Goal: Transaction & Acquisition: Purchase product/service

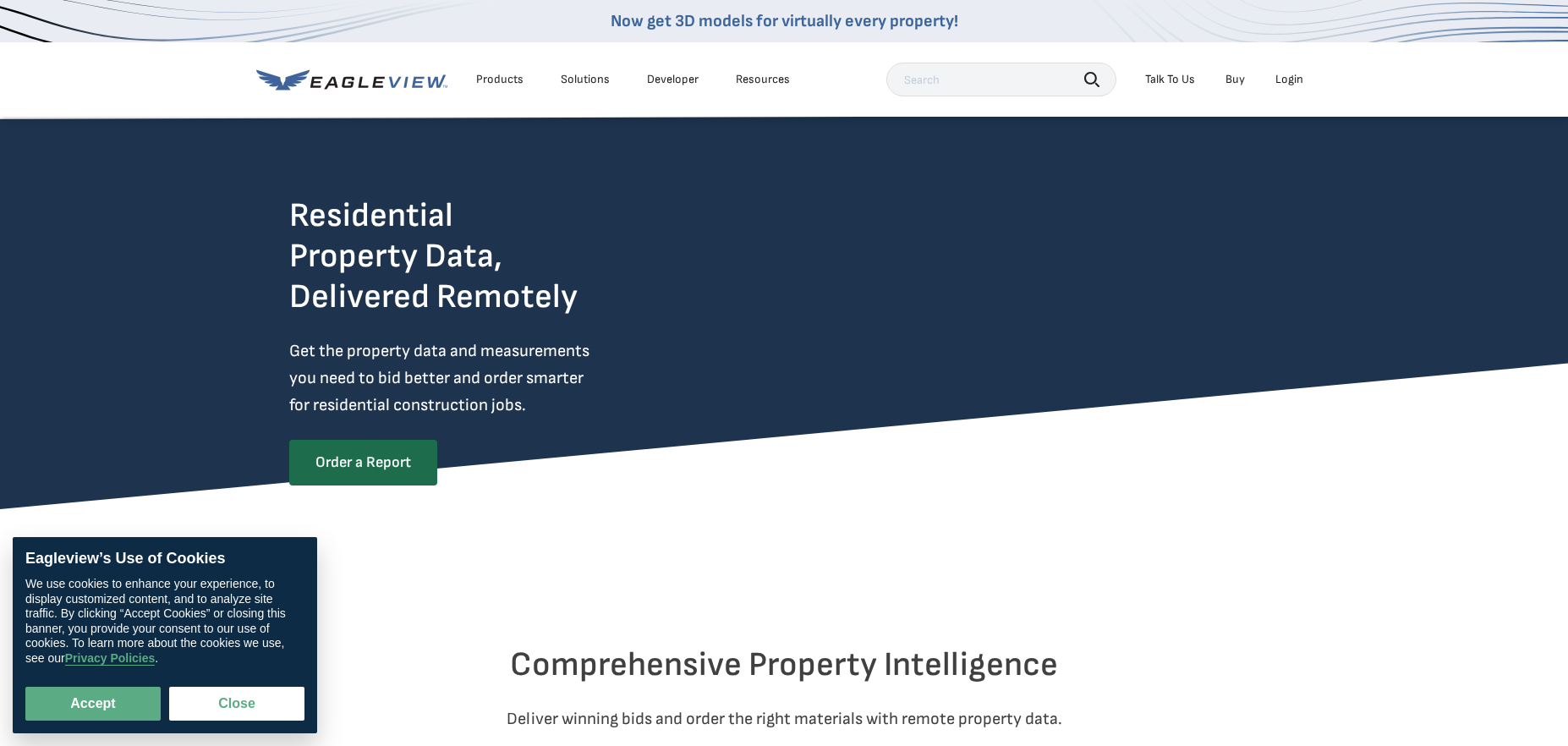
click at [1293, 82] on div "Login" at bounding box center [1290, 80] width 28 height 15
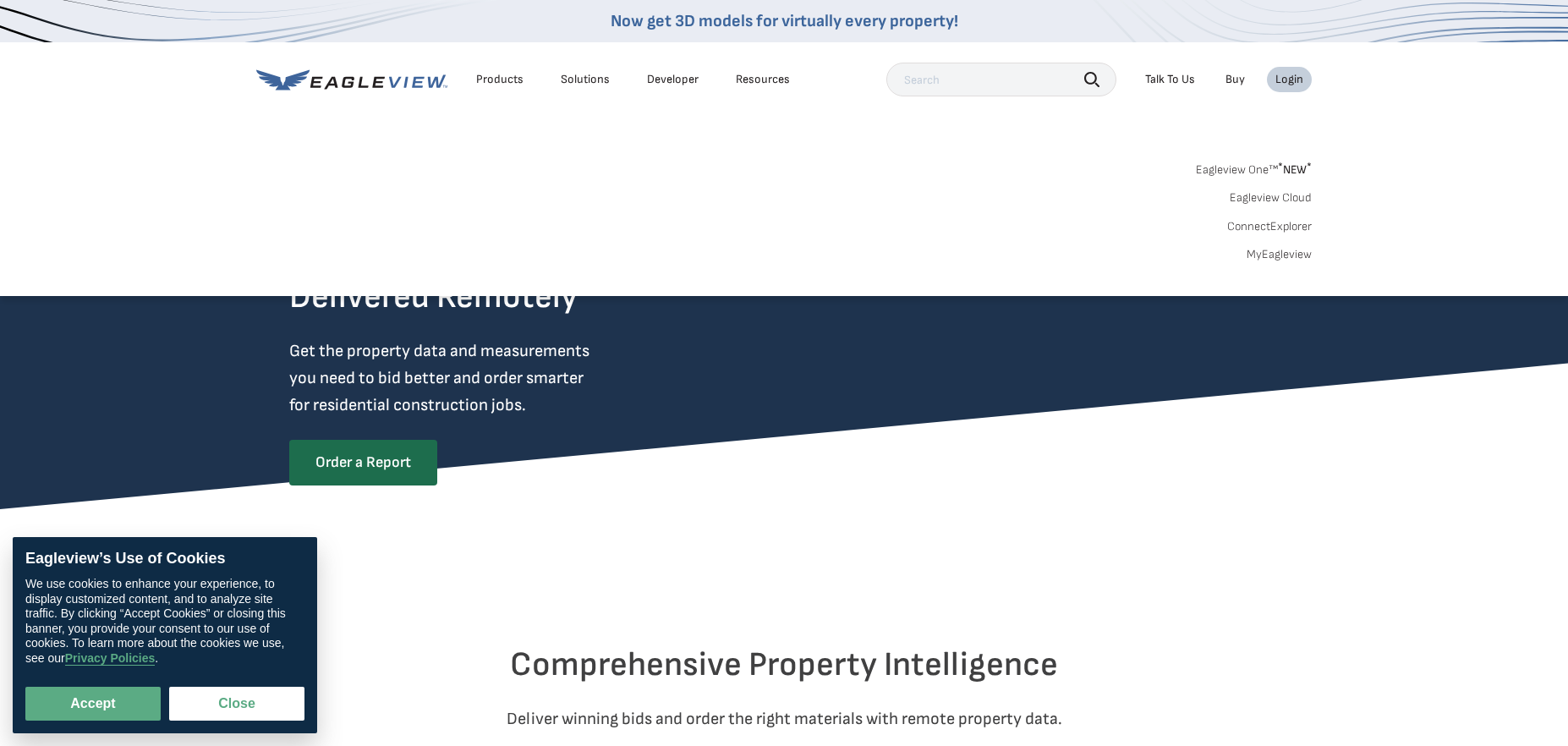
click at [976, 78] on input "text" at bounding box center [1001, 80] width 230 height 34
paste input "[URL][DOMAIN_NAME]"
type input "[URL][DOMAIN_NAME]"
click at [1287, 84] on div "Login" at bounding box center [1290, 80] width 28 height 15
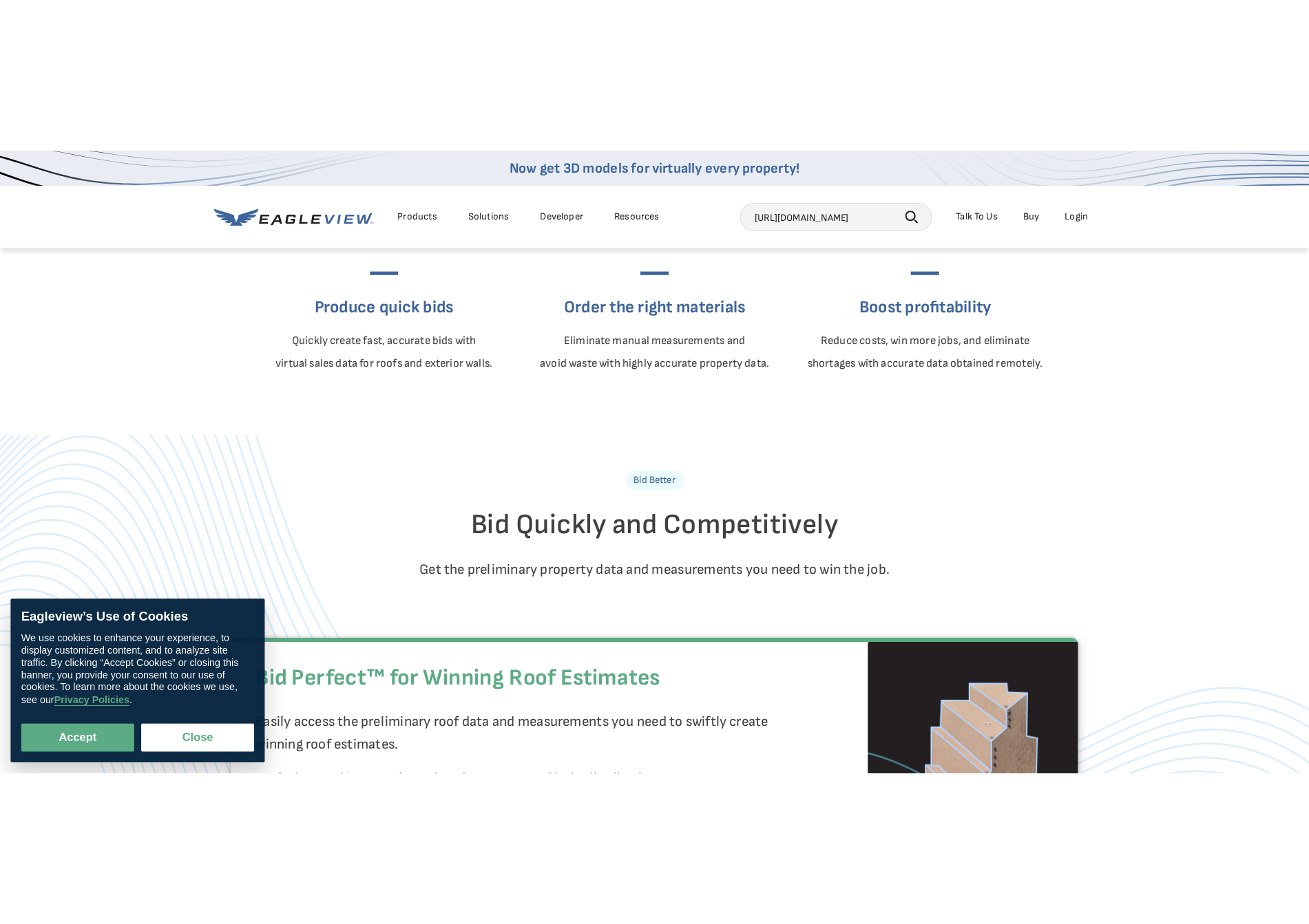
scroll to position [688, 0]
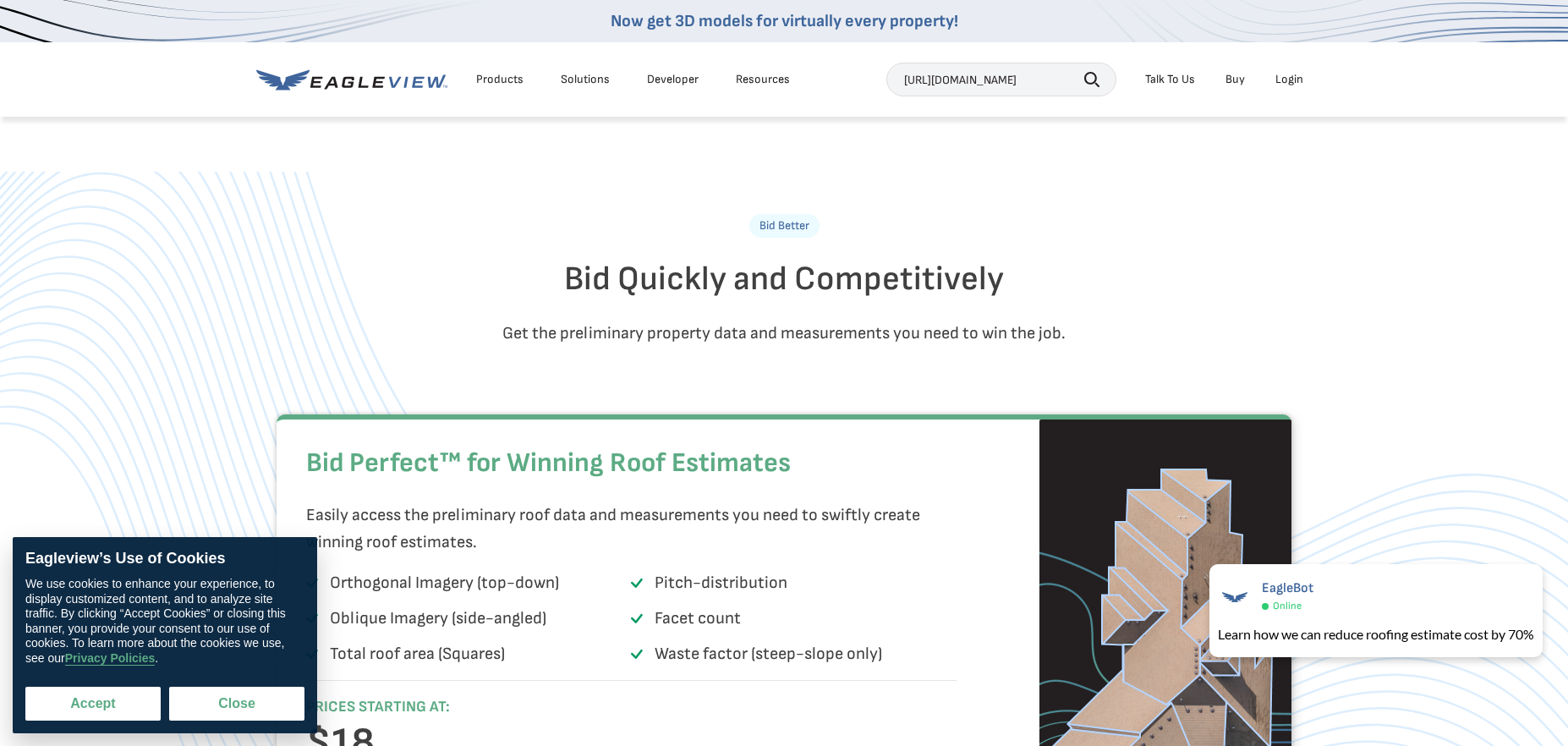
click at [132, 702] on button "Accept" at bounding box center [93, 704] width 135 height 34
checkbox input "true"
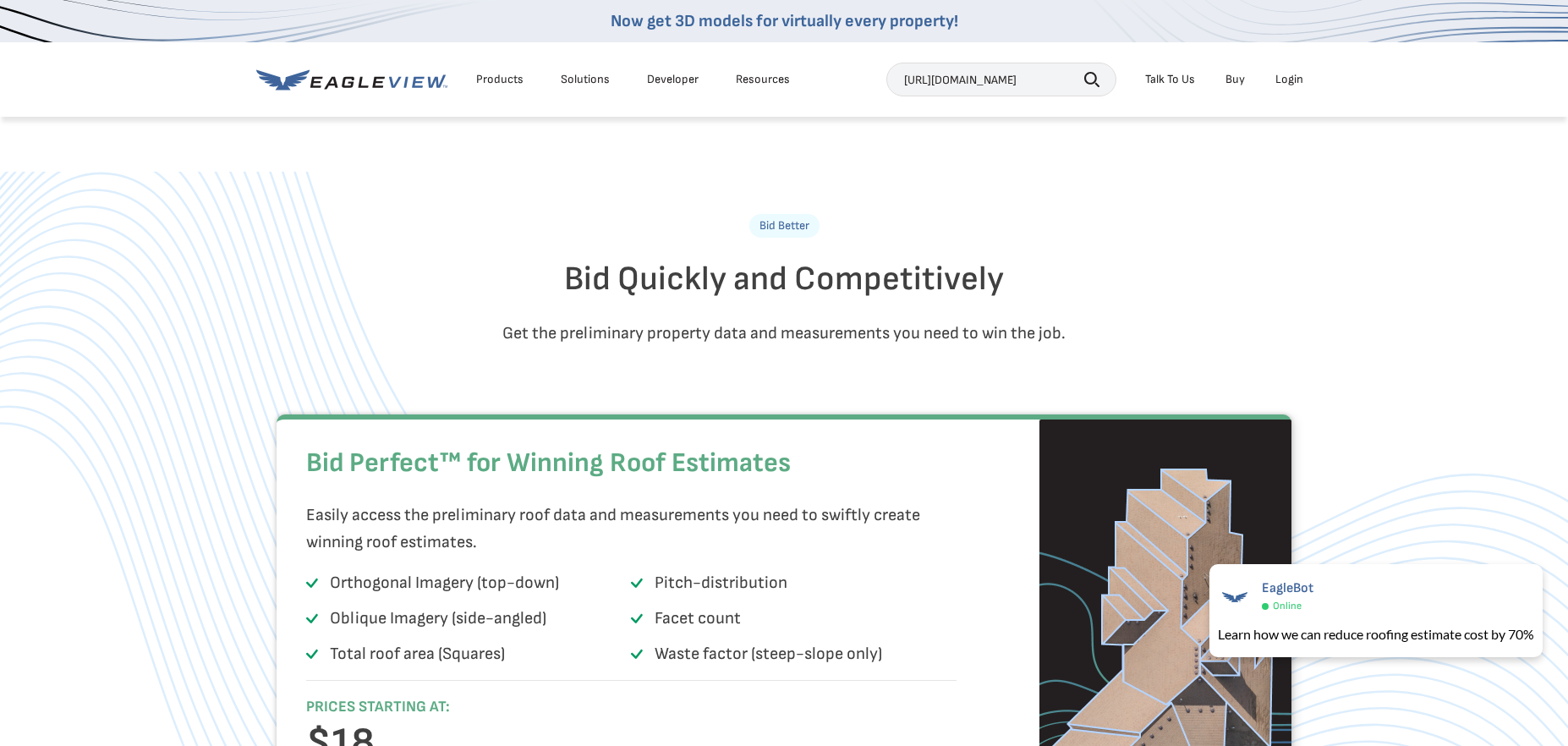
click at [1289, 79] on div "Login" at bounding box center [1290, 80] width 28 height 15
click at [1299, 82] on div "Login" at bounding box center [1290, 80] width 28 height 15
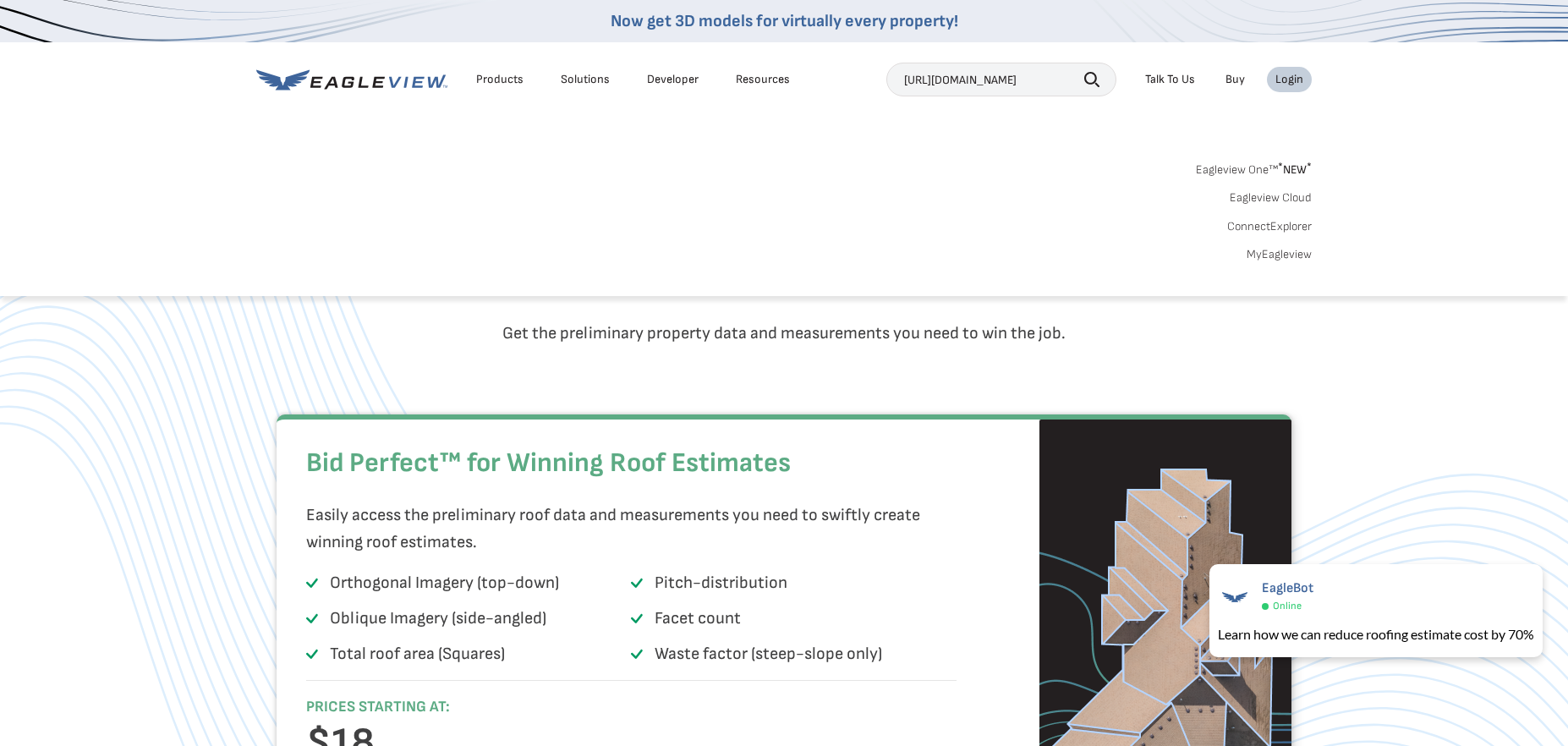
click at [1289, 253] on link "MyEagleview" at bounding box center [1279, 255] width 65 height 15
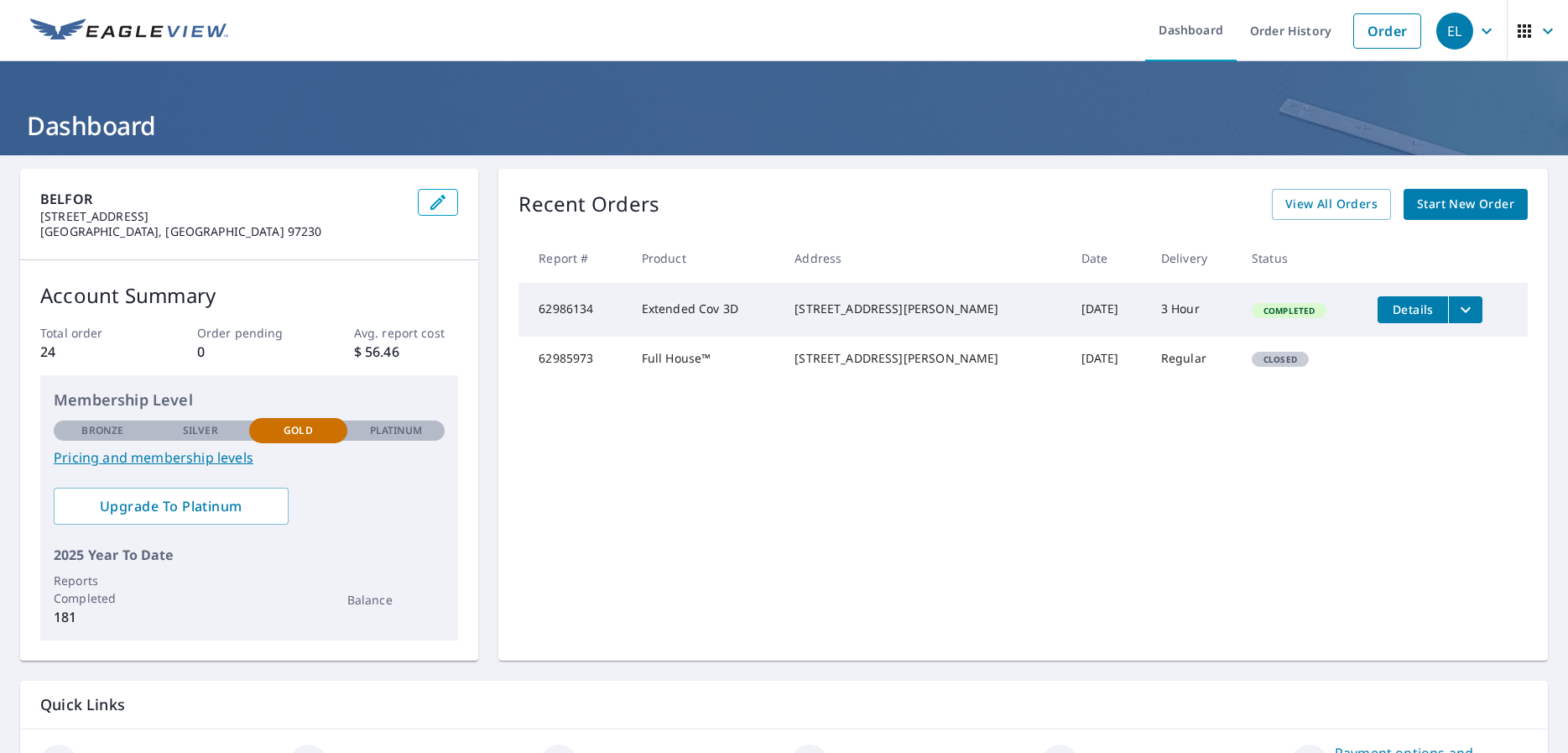
click at [1443, 204] on span "Start New Order" at bounding box center [1466, 204] width 97 height 21
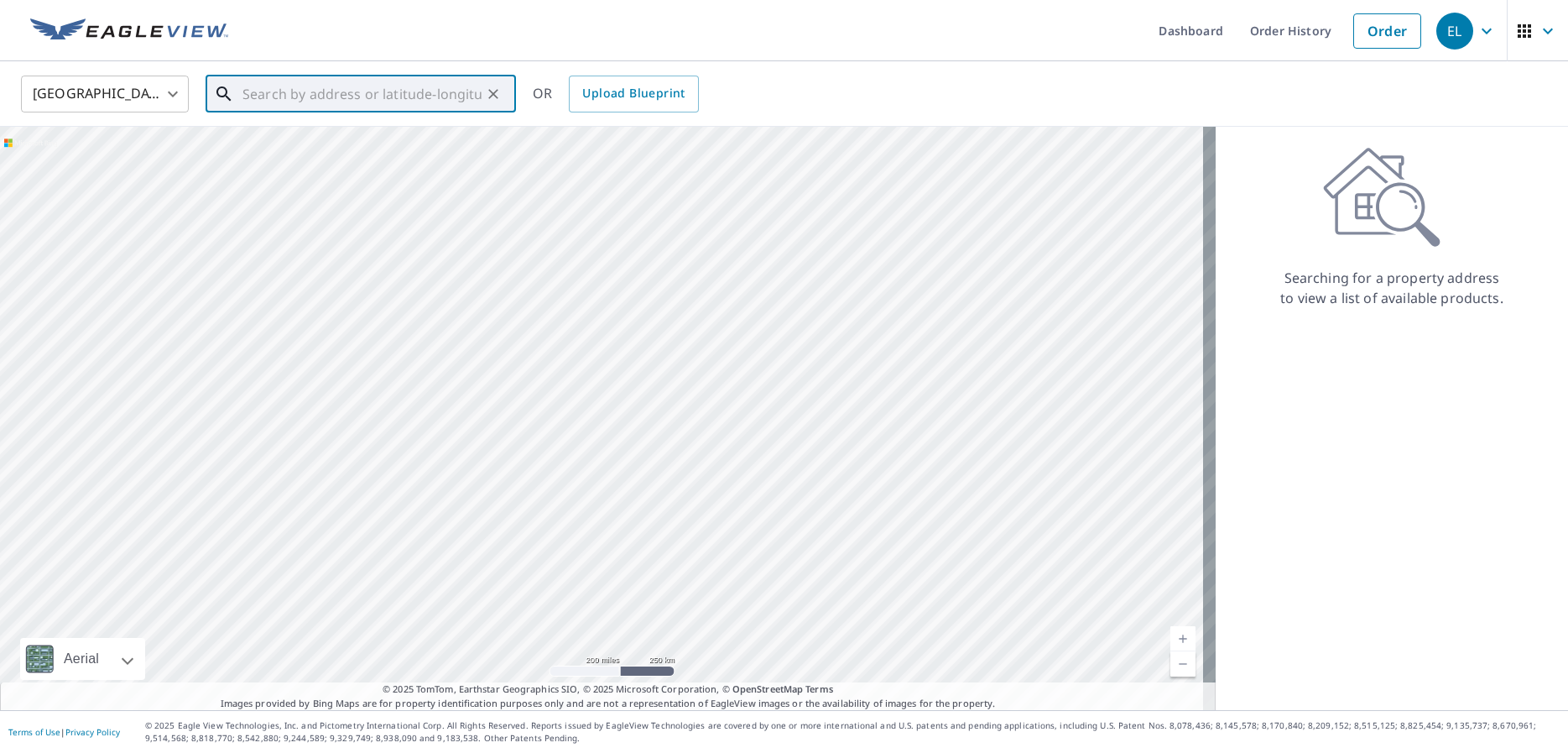
click at [331, 95] on input "text" at bounding box center [361, 94] width 239 height 47
paste input "[URL][DOMAIN_NAME]"
type input "[URL][DOMAIN_NAME]"
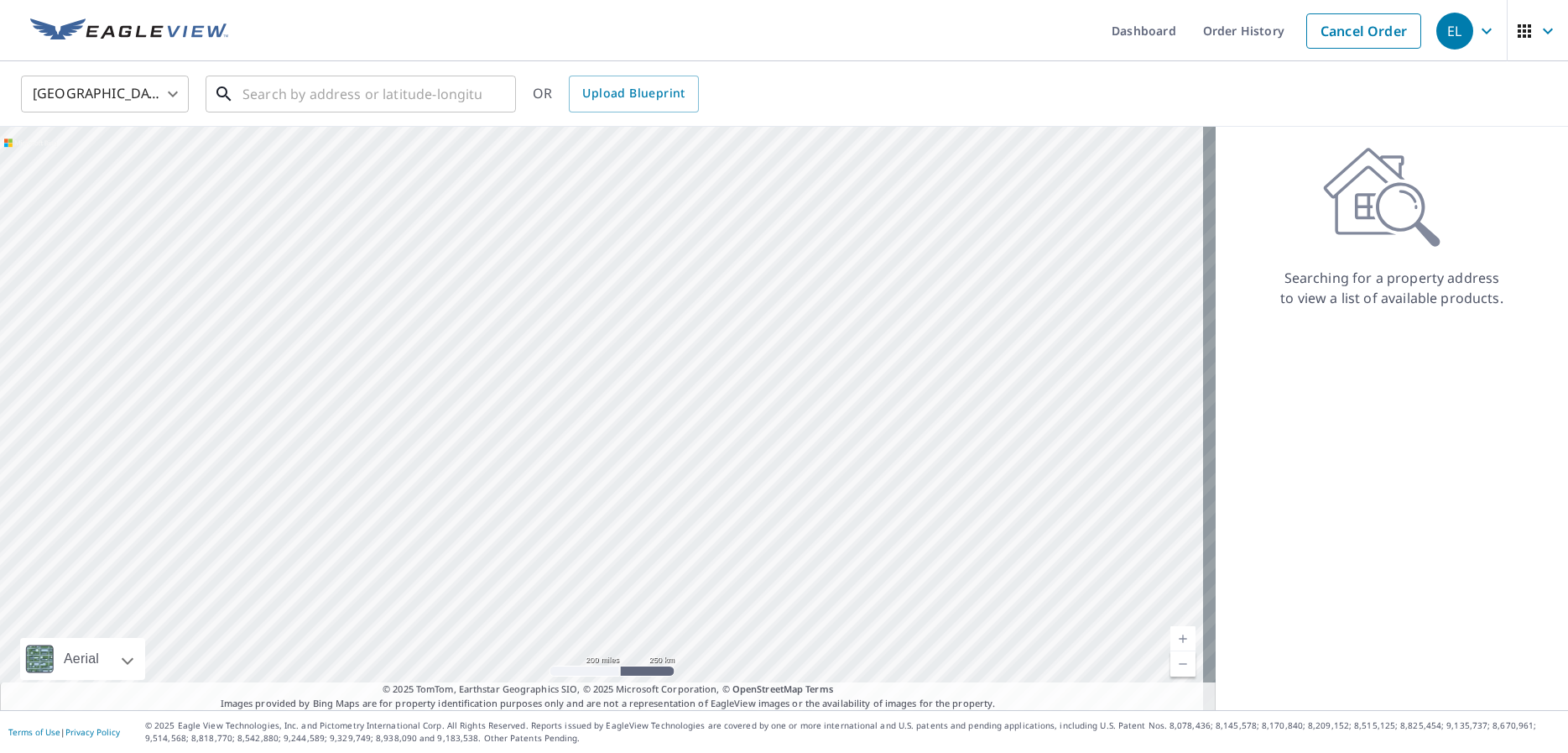
click at [334, 89] on input "text" at bounding box center [361, 94] width 239 height 47
paste input "[STREET_ADDRESS][PERSON_NAME][PERSON_NAME]"
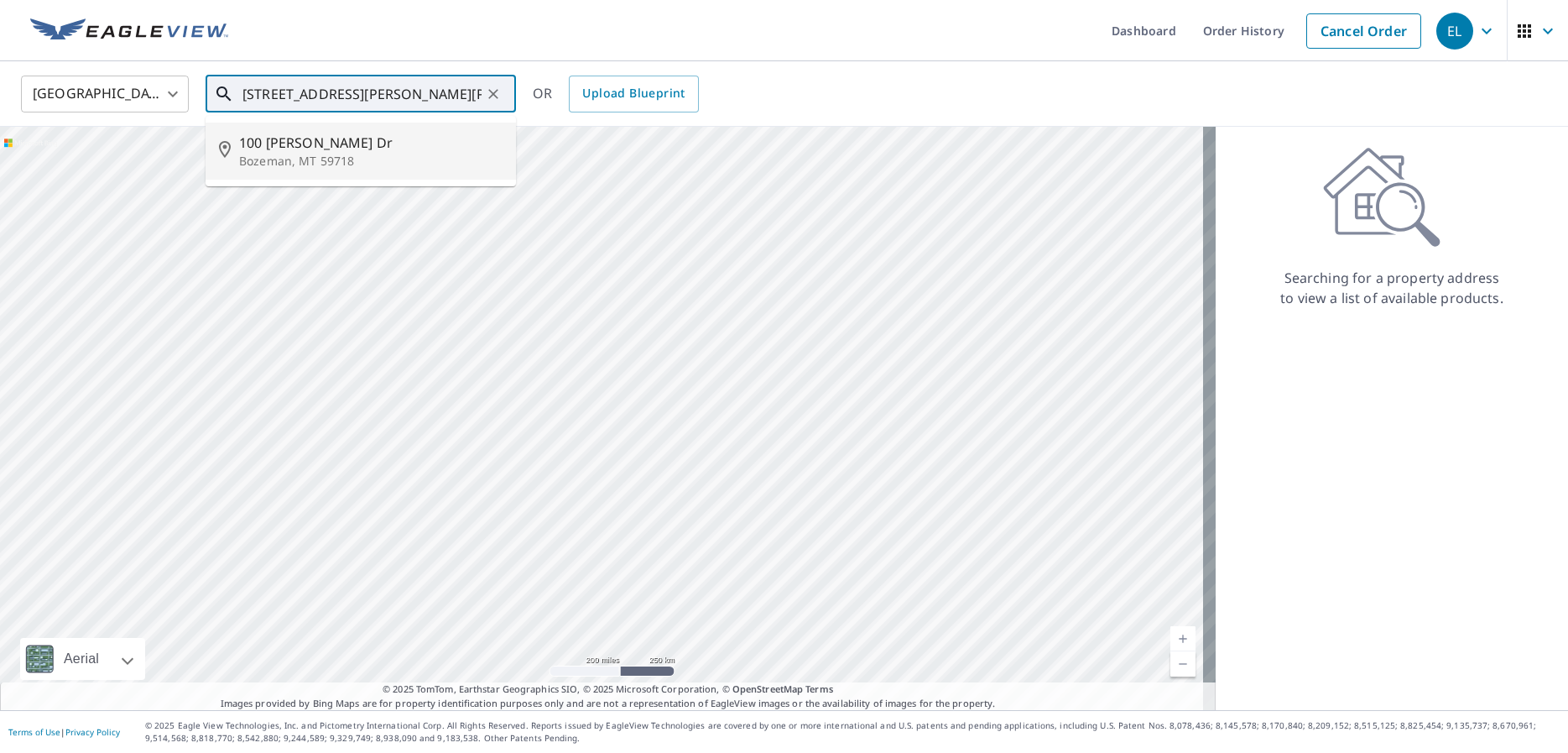
click at [302, 153] on p "Bozeman, MT 59718" at bounding box center [371, 161] width 264 height 17
type input "[STREET_ADDRESS][PERSON_NAME][PERSON_NAME]"
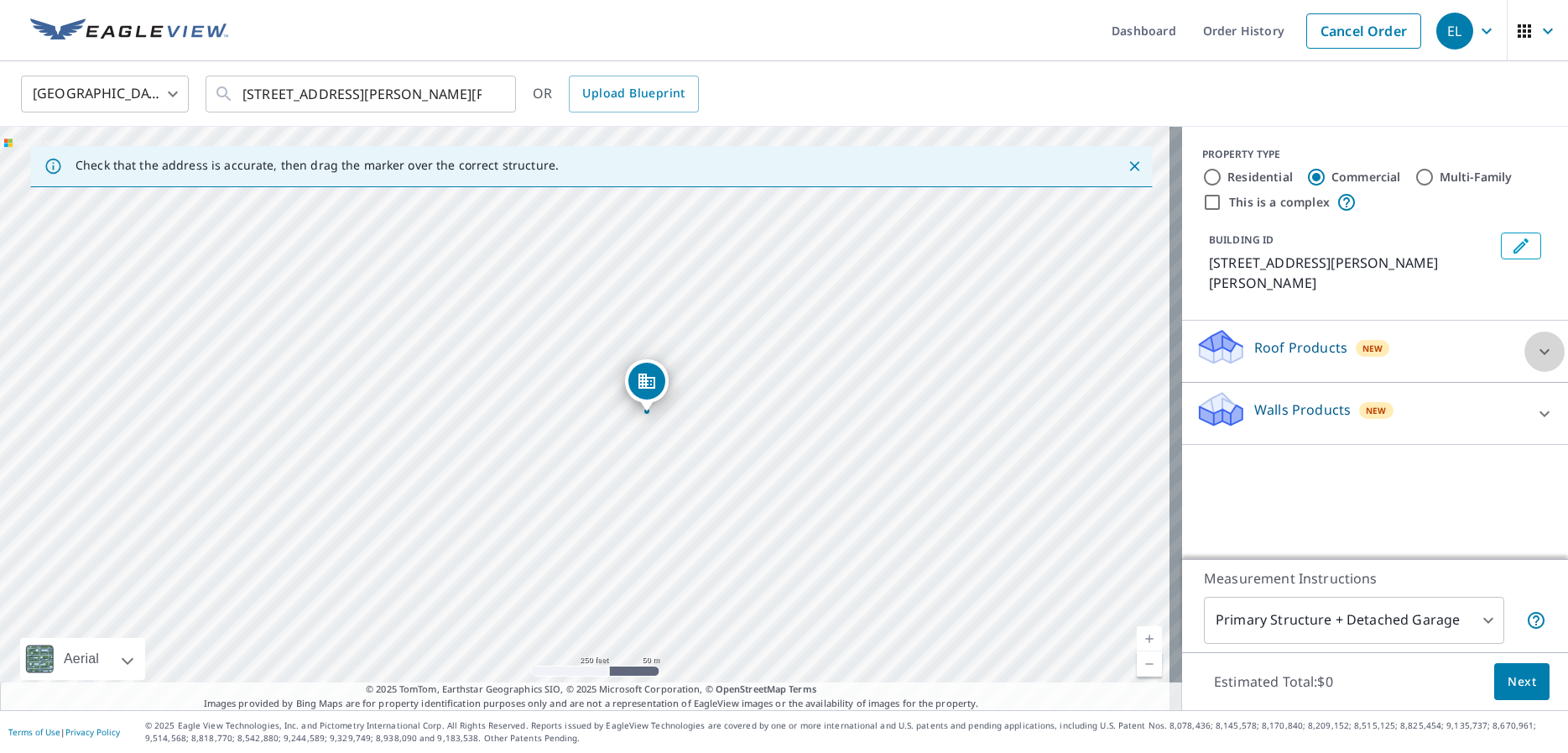
click at [1539, 349] on icon at bounding box center [1544, 351] width 10 height 6
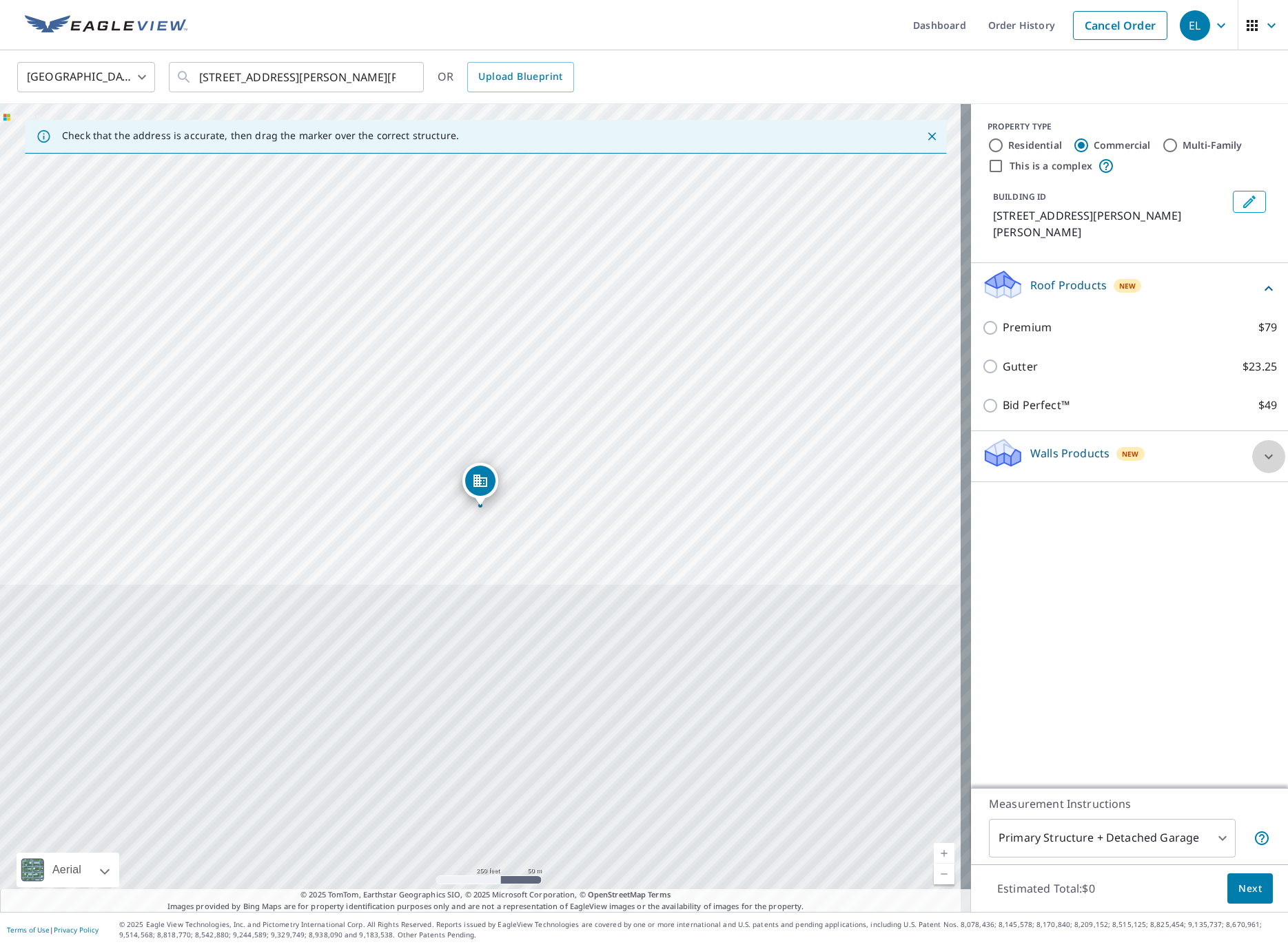
click at [1260, 448] on icon at bounding box center [1269, 457] width 17 height 17
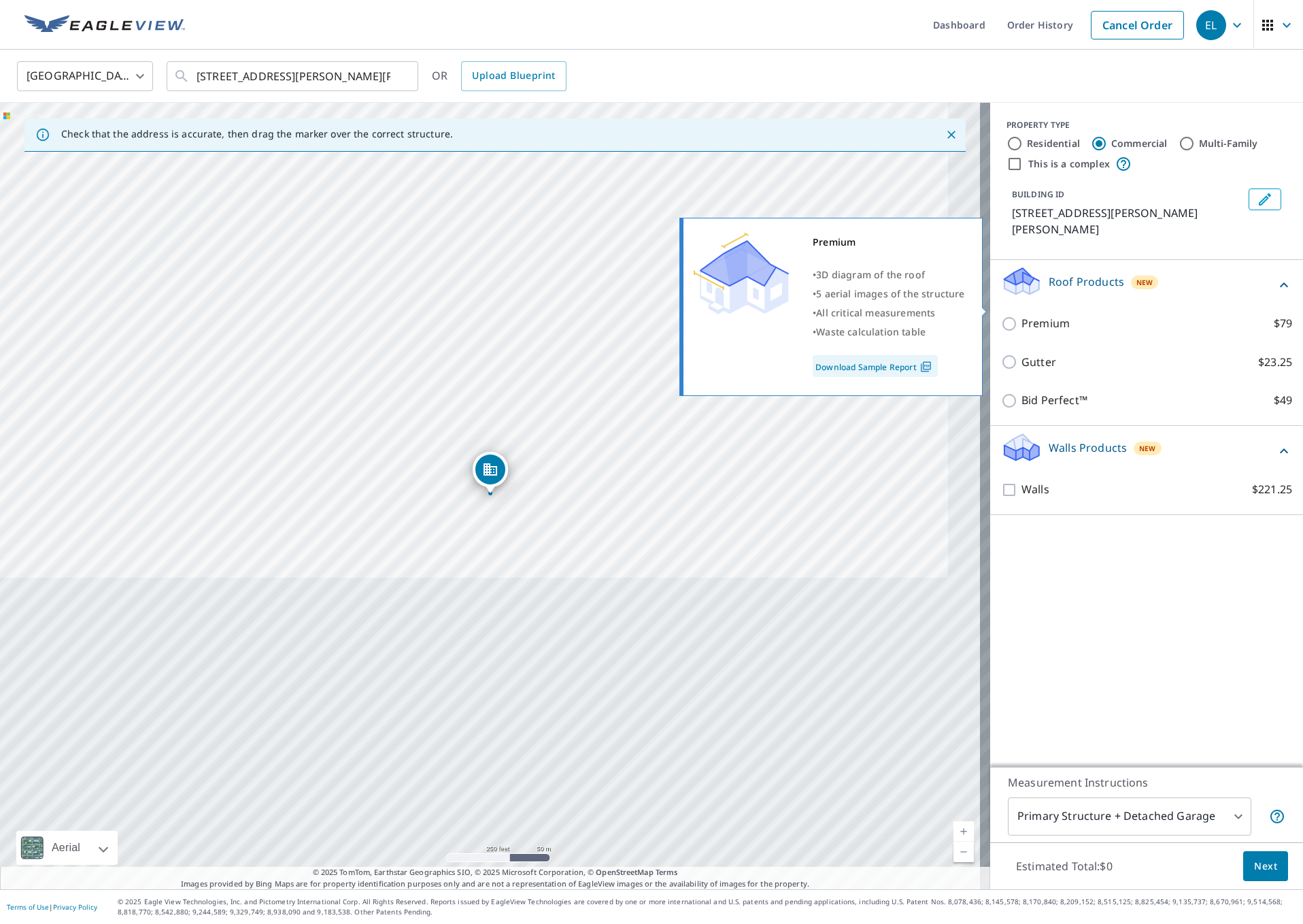
click at [1009, 316] on input "Premium $79" at bounding box center [1011, 324] width 20 height 17
checkbox input "true"
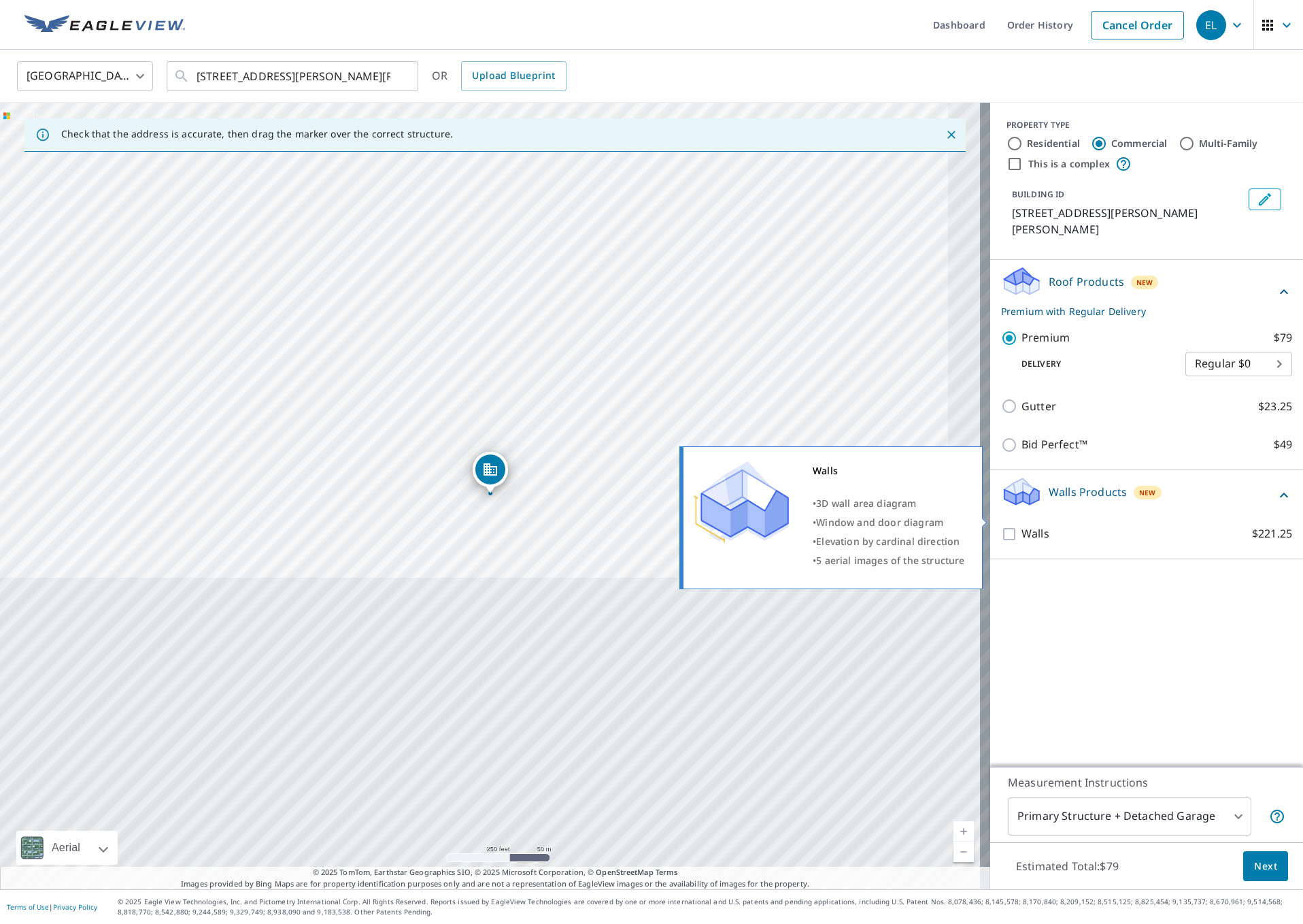
click at [1005, 526] on input "Walls $221.25" at bounding box center [1011, 534] width 20 height 17
checkbox input "true"
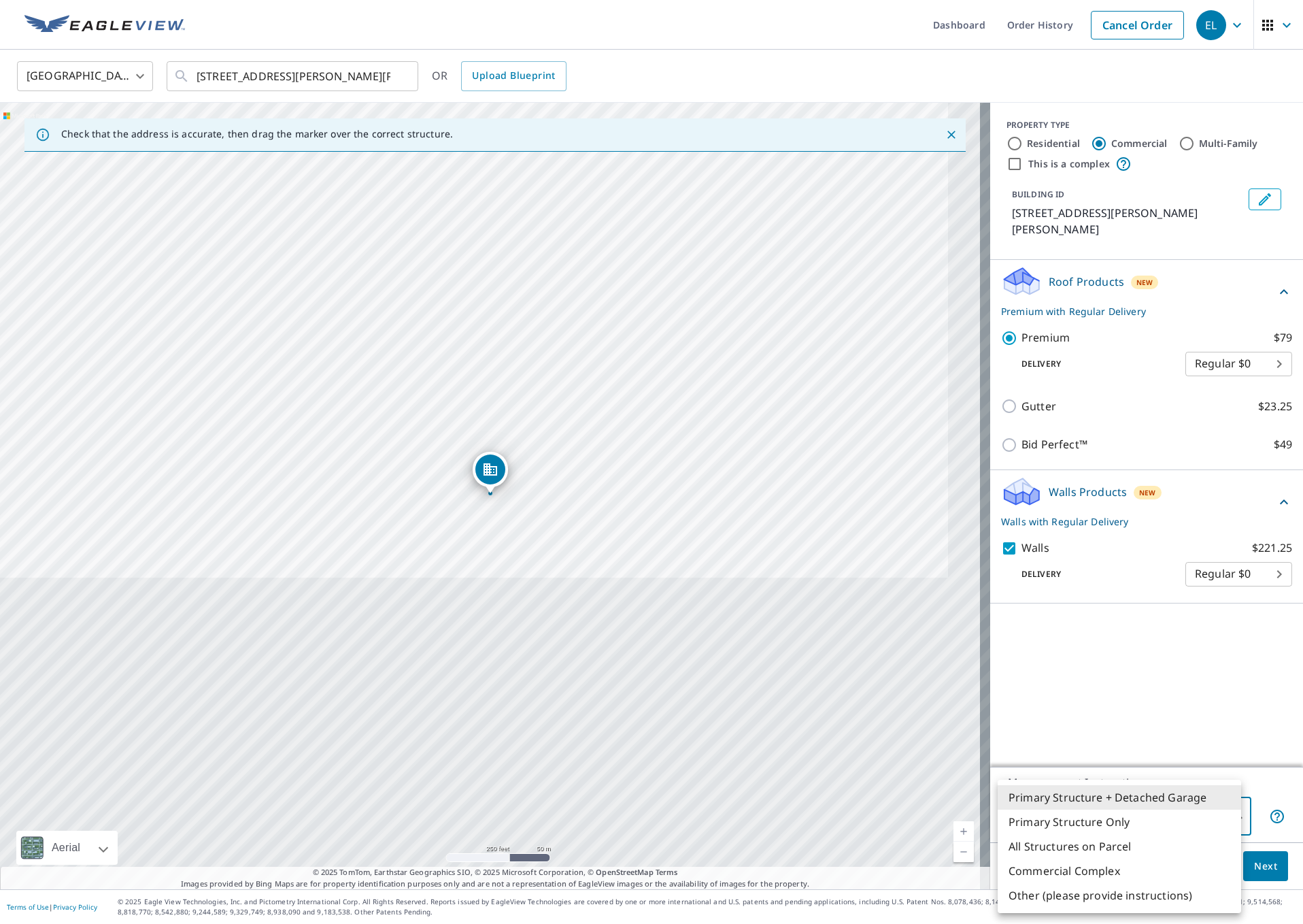
click at [1230, 610] on body "EL EL Dashboard Order History Cancel Order EL United States US ​ [STREET_ADDRES…" at bounding box center [651, 462] width 1303 height 924
click at [1143, 610] on li "Primary Structure + Detached Garage" at bounding box center [1119, 797] width 243 height 24
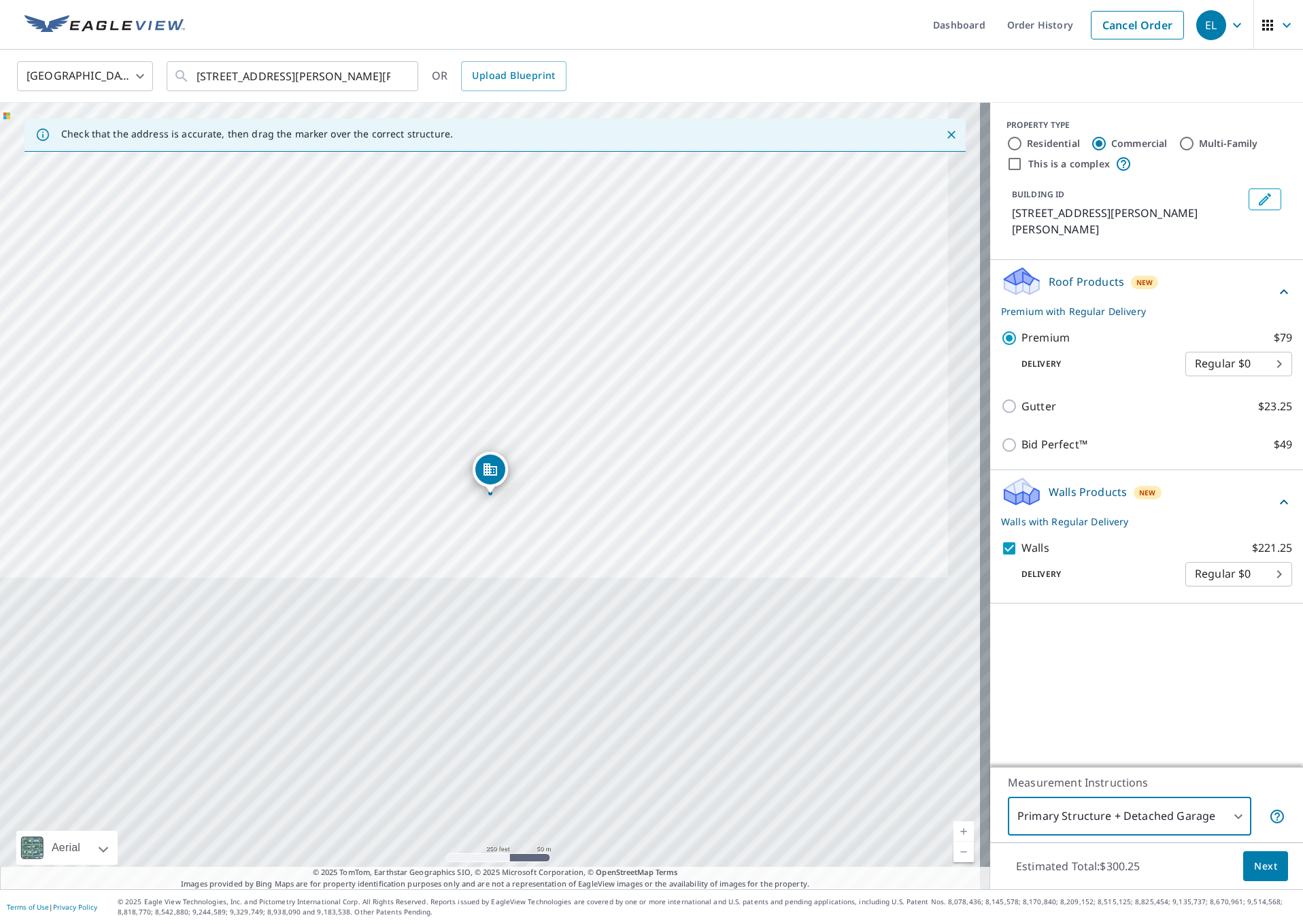
click at [1194, 610] on body "EL EL Dashboard Order History Cancel Order EL United States US ​ [STREET_ADDRES…" at bounding box center [651, 462] width 1303 height 924
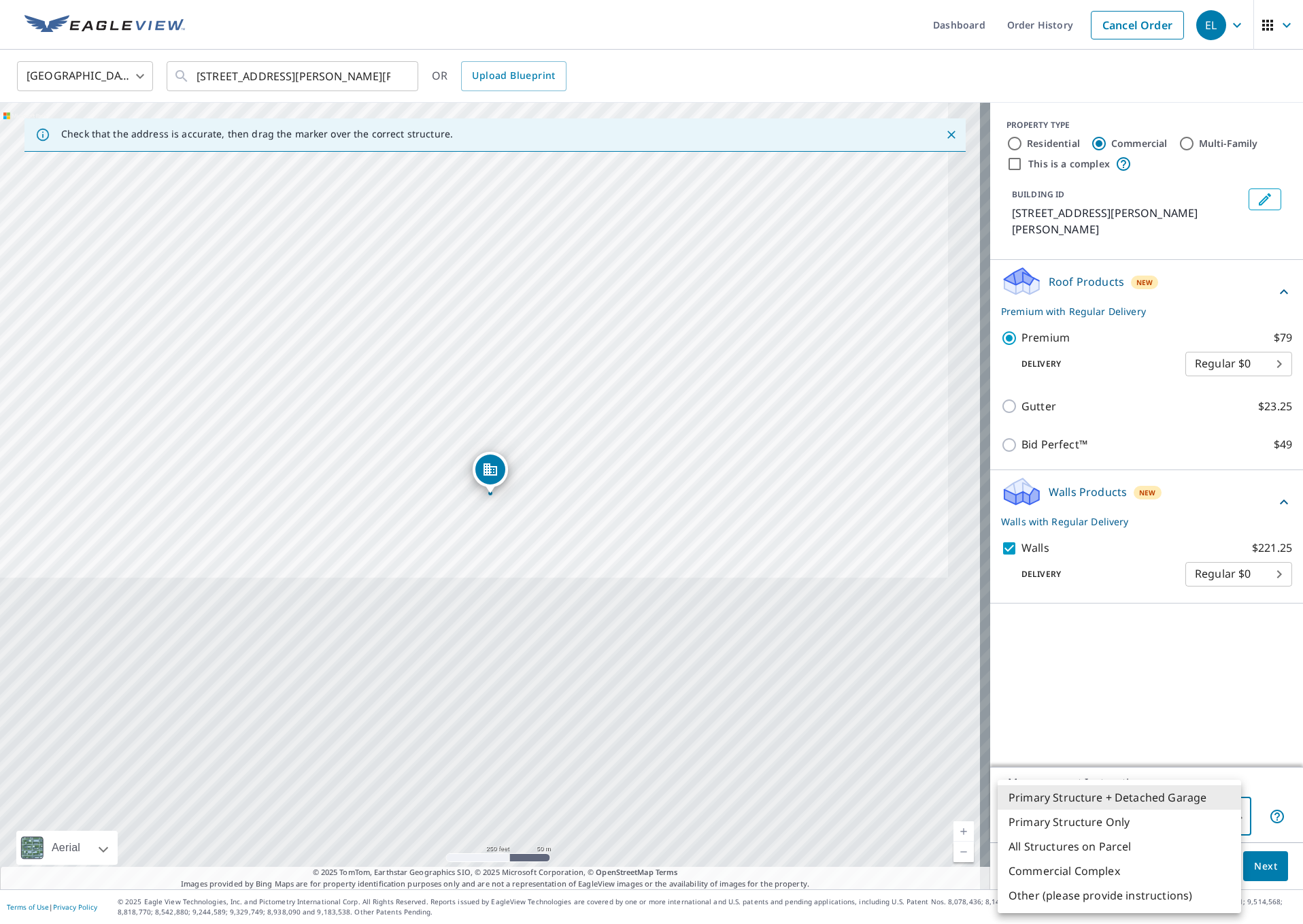
click at [1132, 610] on li "Primary Structure + Detached Garage" at bounding box center [1119, 797] width 243 height 24
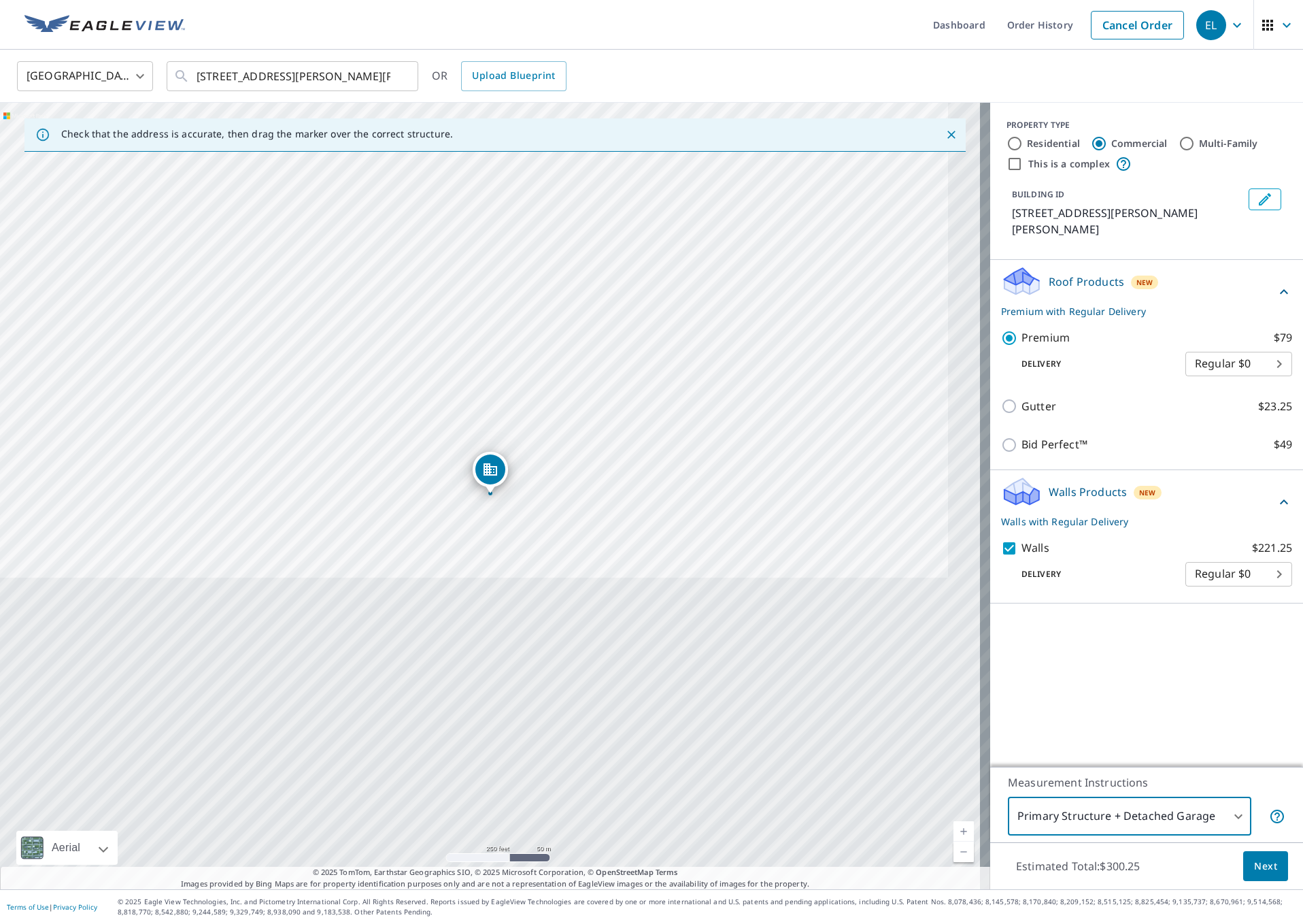
click at [1261, 610] on span "Next" at bounding box center [1265, 866] width 23 height 17
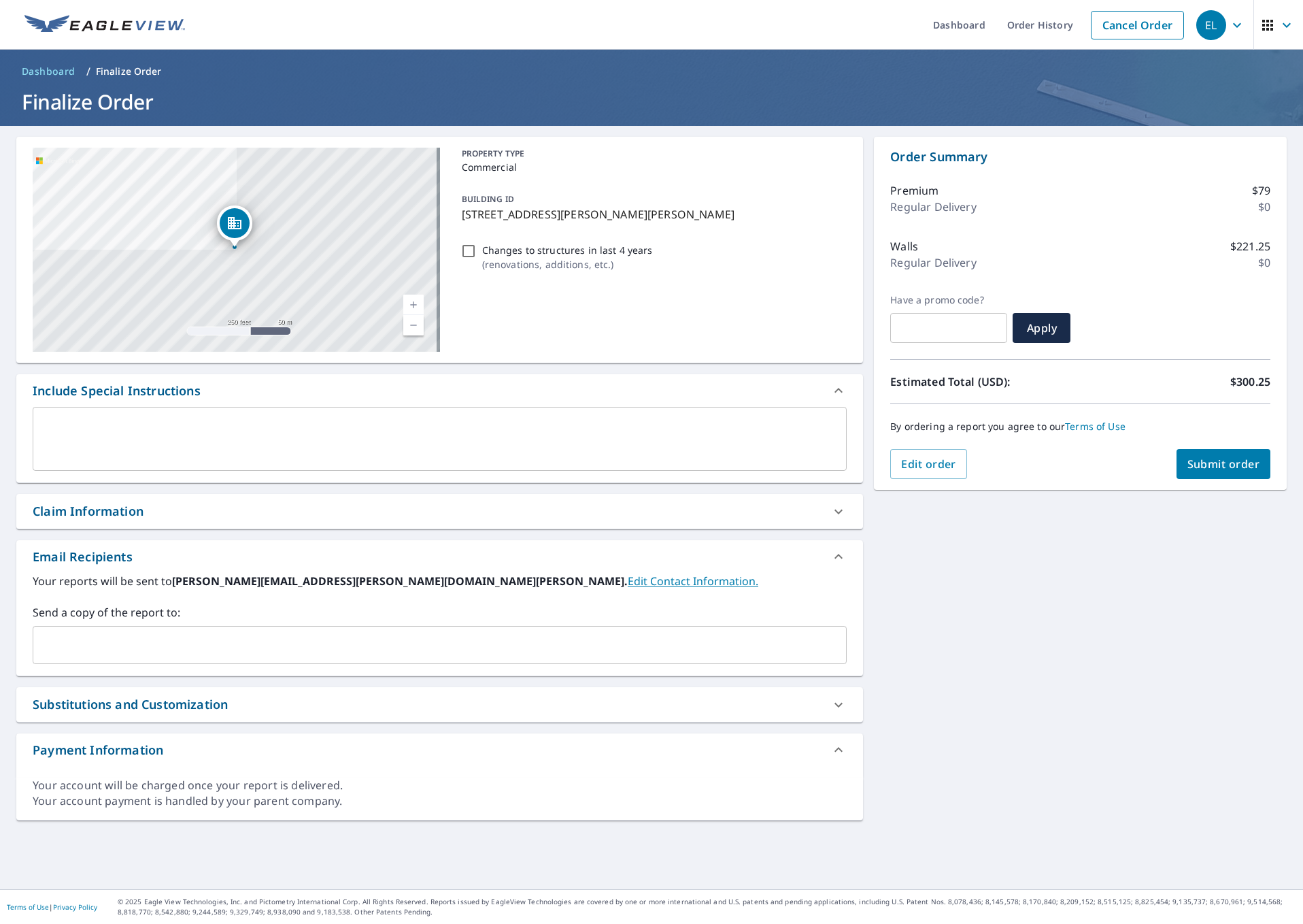
click at [191, 610] on input "text" at bounding box center [429, 644] width 781 height 26
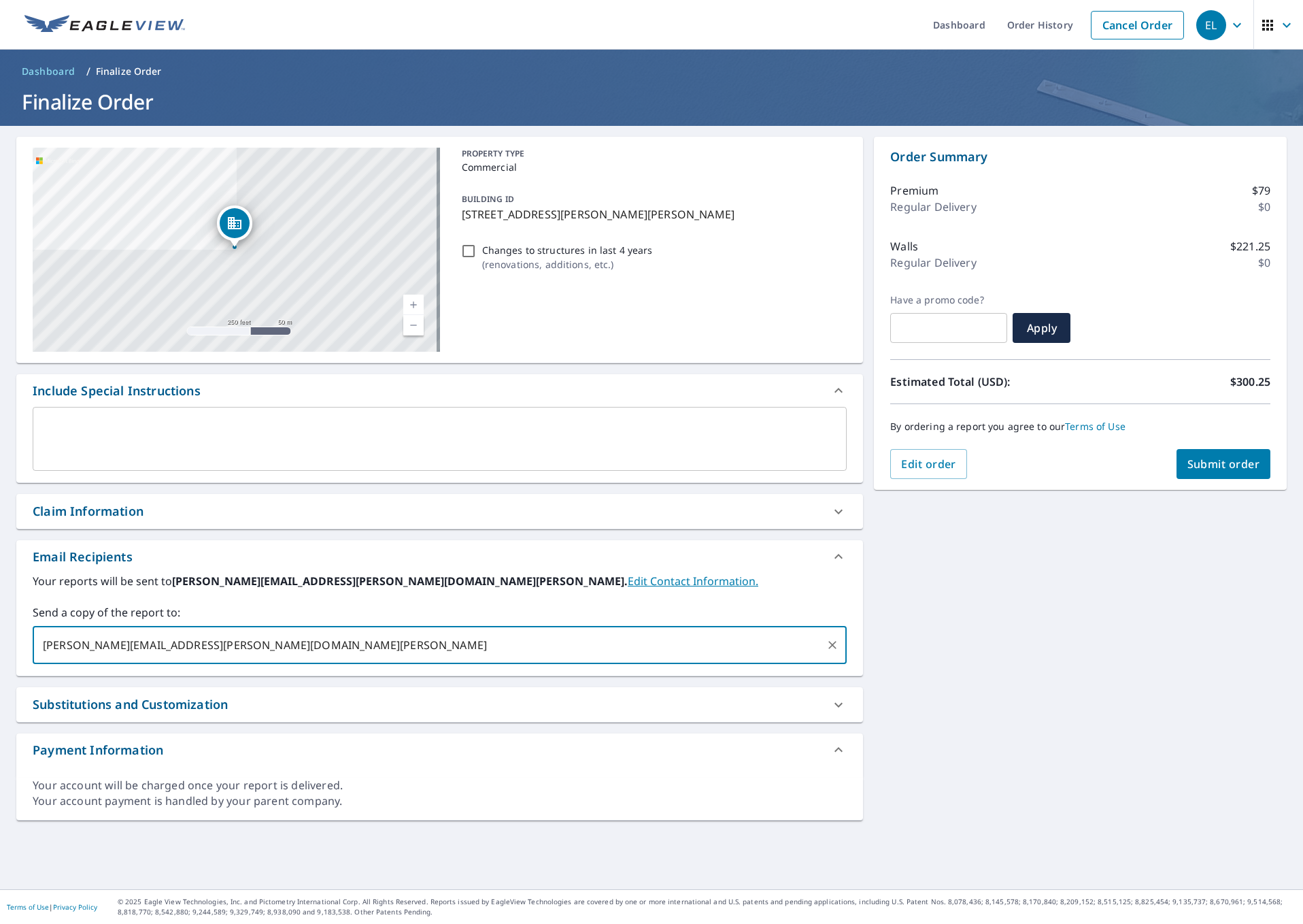
type input "[PERSON_NAME][EMAIL_ADDRESS][PERSON_NAME][DOMAIN_NAME][PERSON_NAME]"
click at [832, 610] on icon at bounding box center [838, 749] width 17 height 17
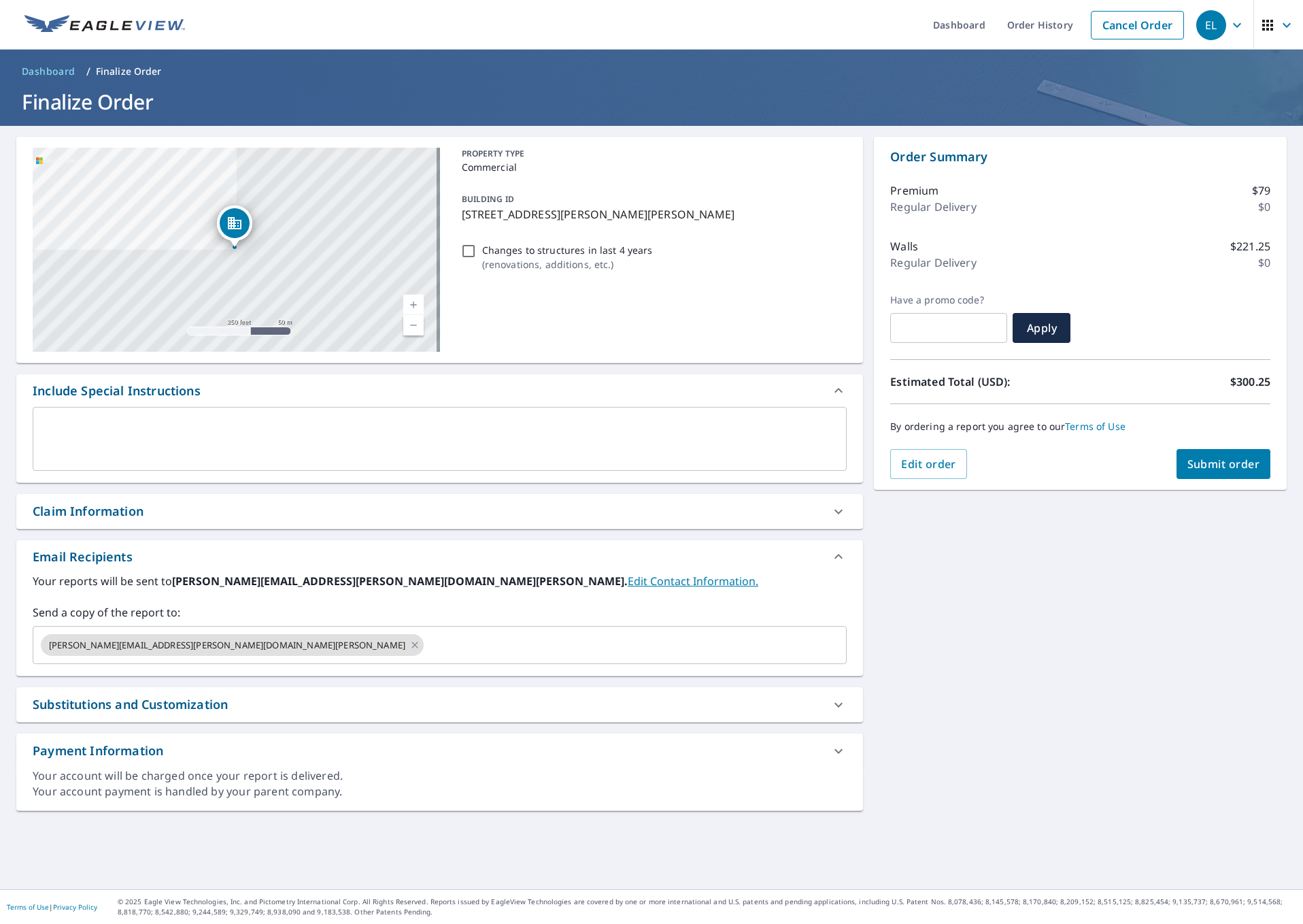
click at [832, 610] on icon at bounding box center [838, 751] width 17 height 17
click at [1271, 24] on icon "button" at bounding box center [1287, 26] width 17 height 17
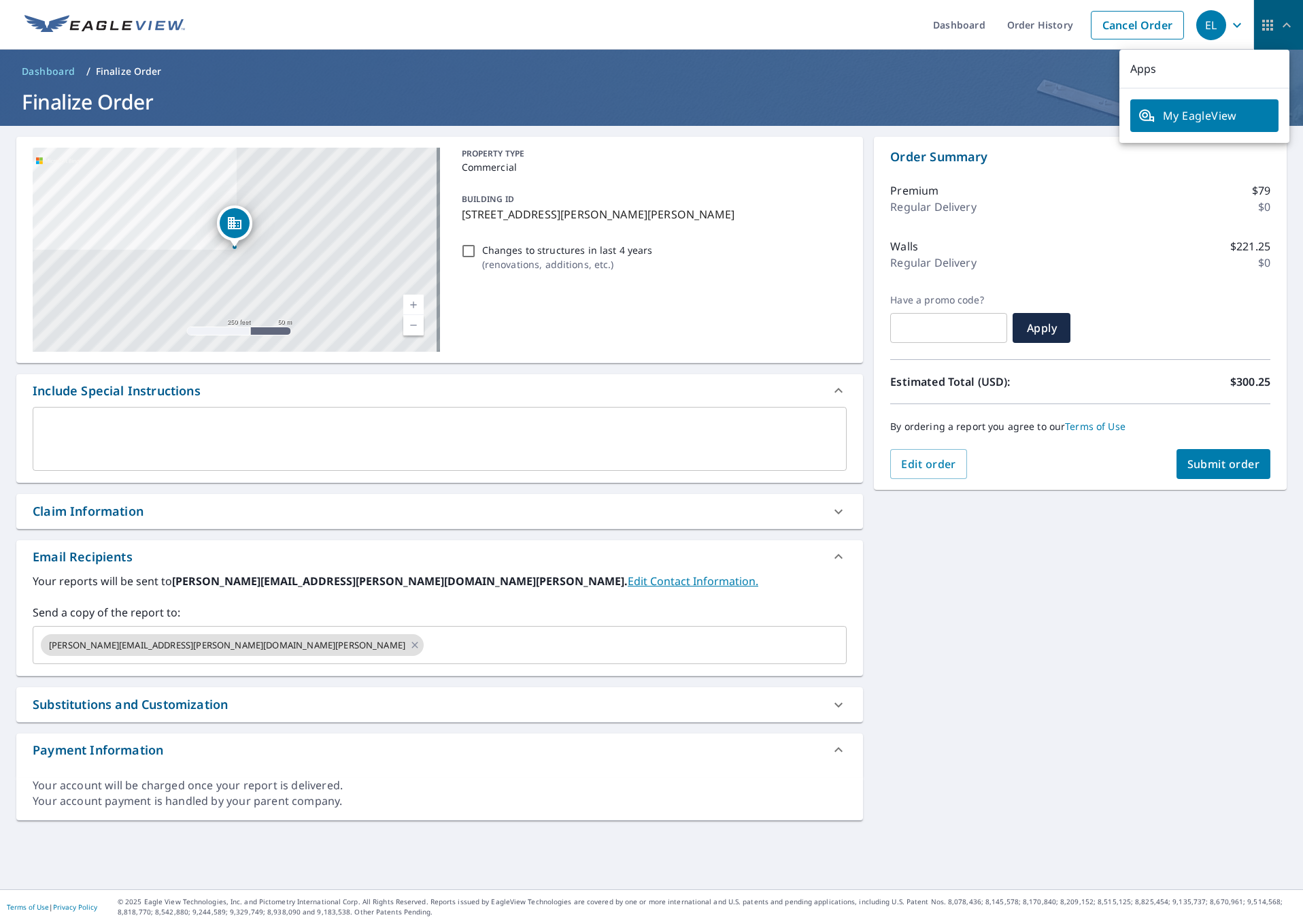
click at [1271, 24] on icon "button" at bounding box center [1287, 26] width 17 height 17
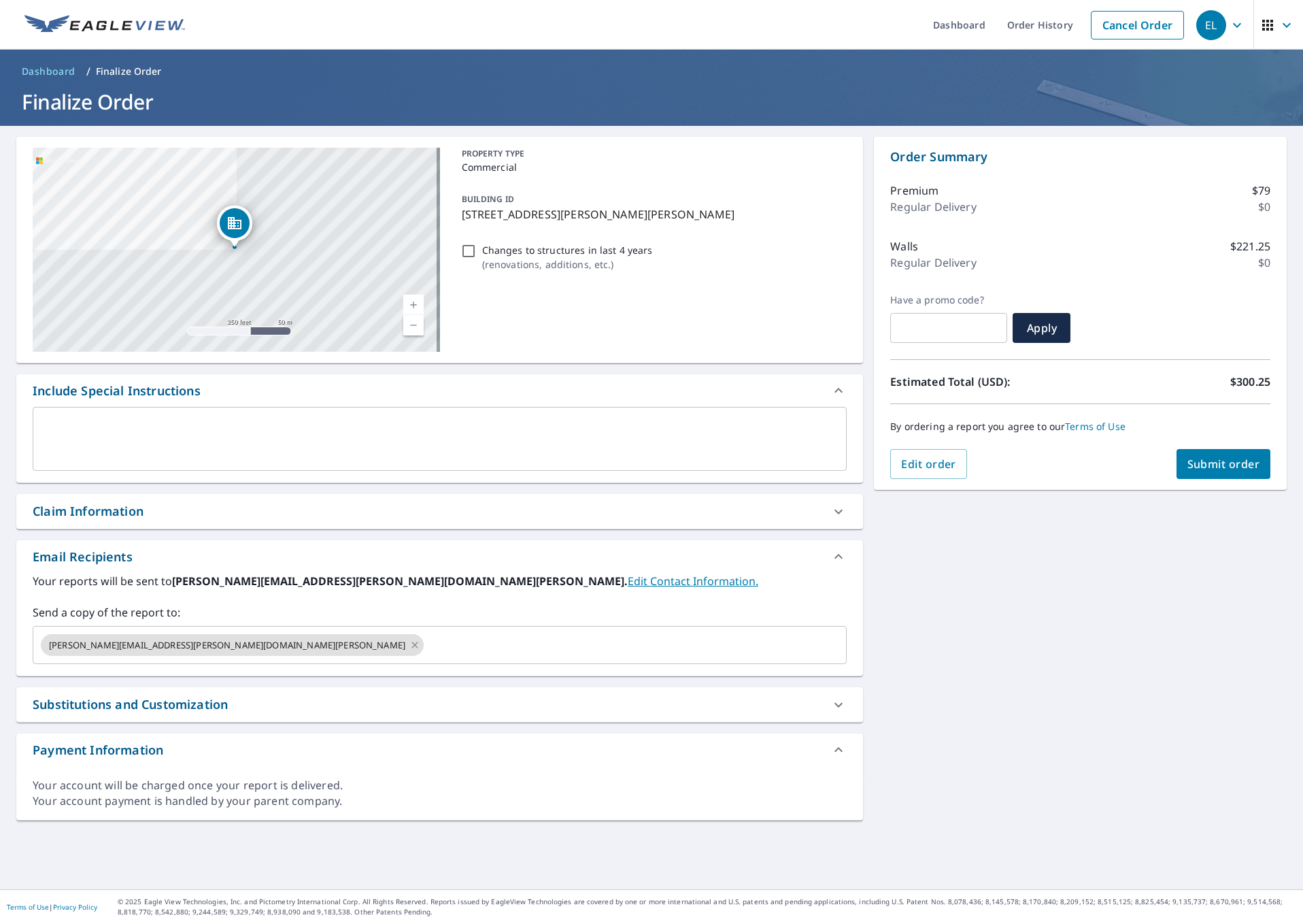
click at [1229, 24] on icon "button" at bounding box center [1237, 26] width 17 height 17
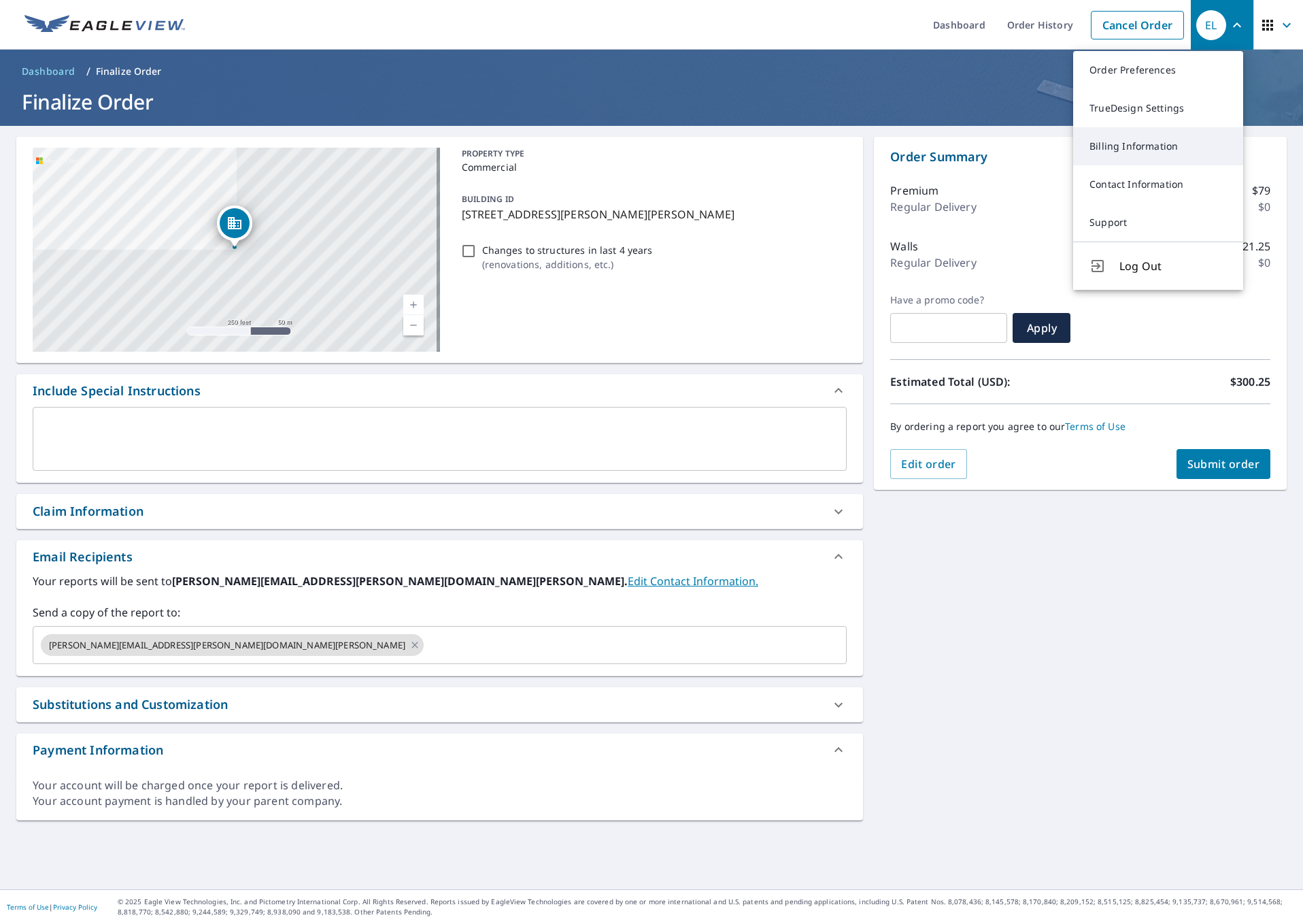
click at [1136, 141] on link "Billing Information" at bounding box center [1158, 146] width 170 height 38
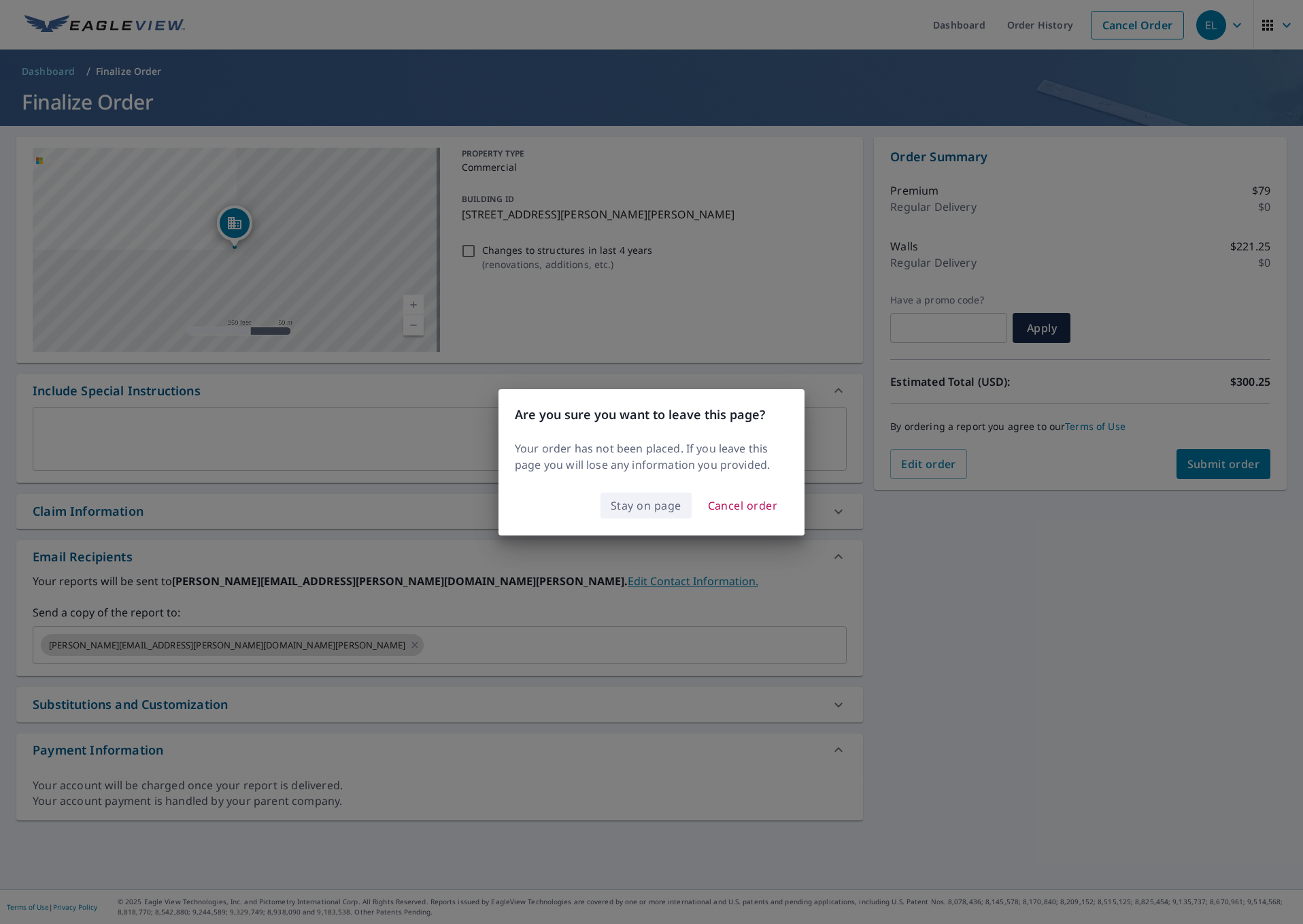
click at [656, 509] on span "Stay on page" at bounding box center [646, 505] width 71 height 19
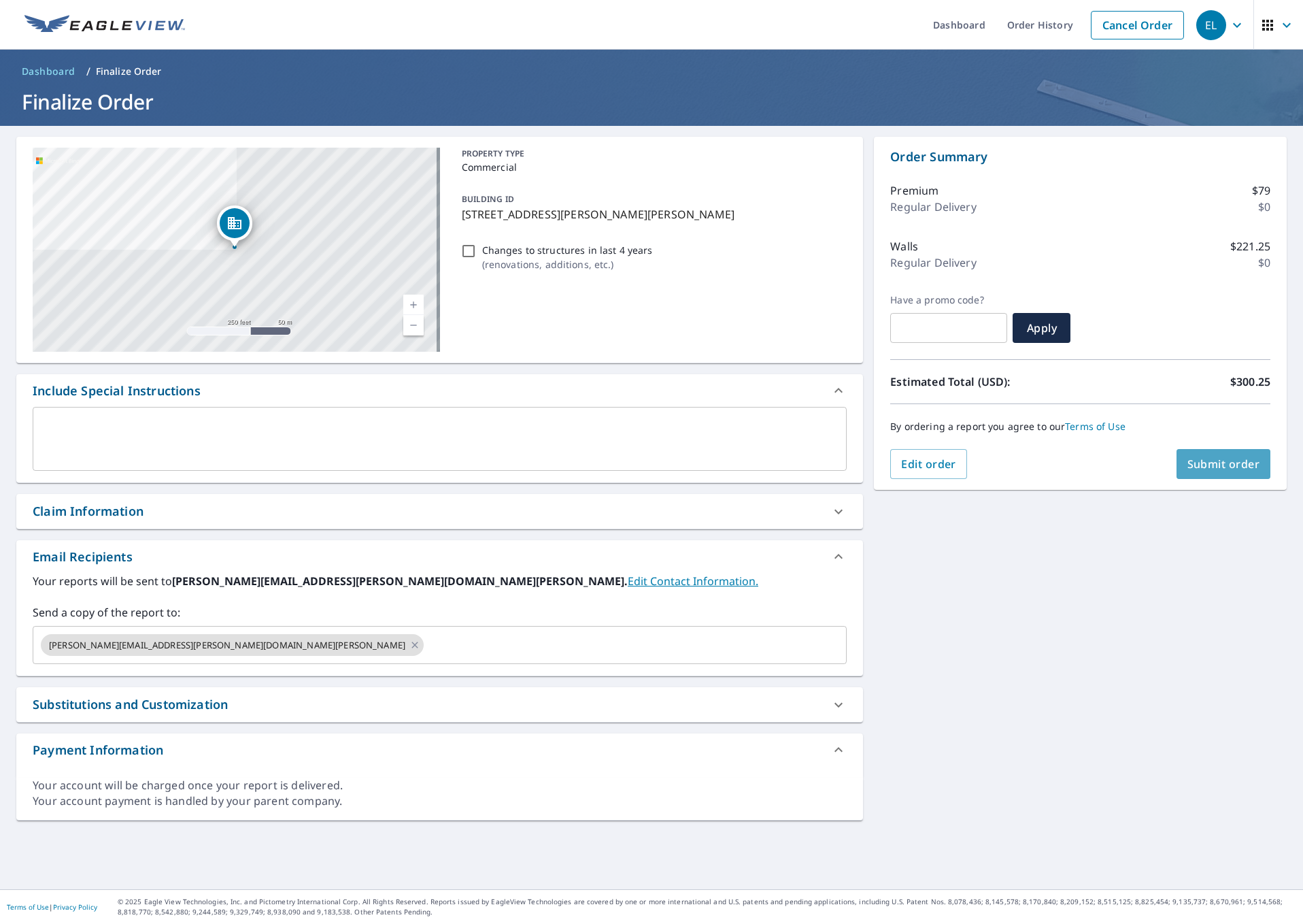
click at [1209, 468] on span "Submit order" at bounding box center [1224, 464] width 73 height 15
checkbox input "true"
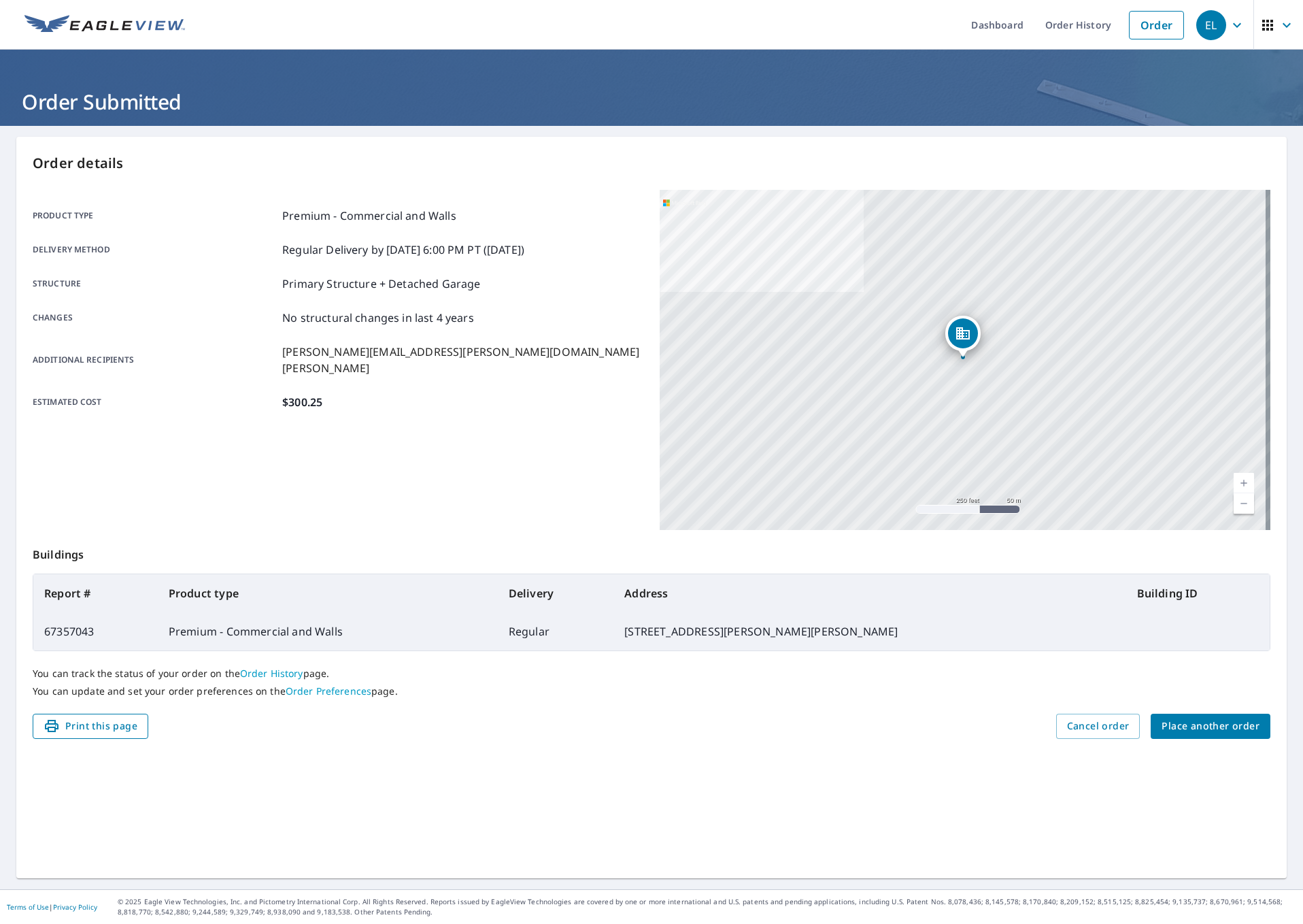
click at [99, 610] on span "Print this page" at bounding box center [91, 726] width 94 height 17
click at [1229, 23] on icon "button" at bounding box center [1237, 26] width 17 height 17
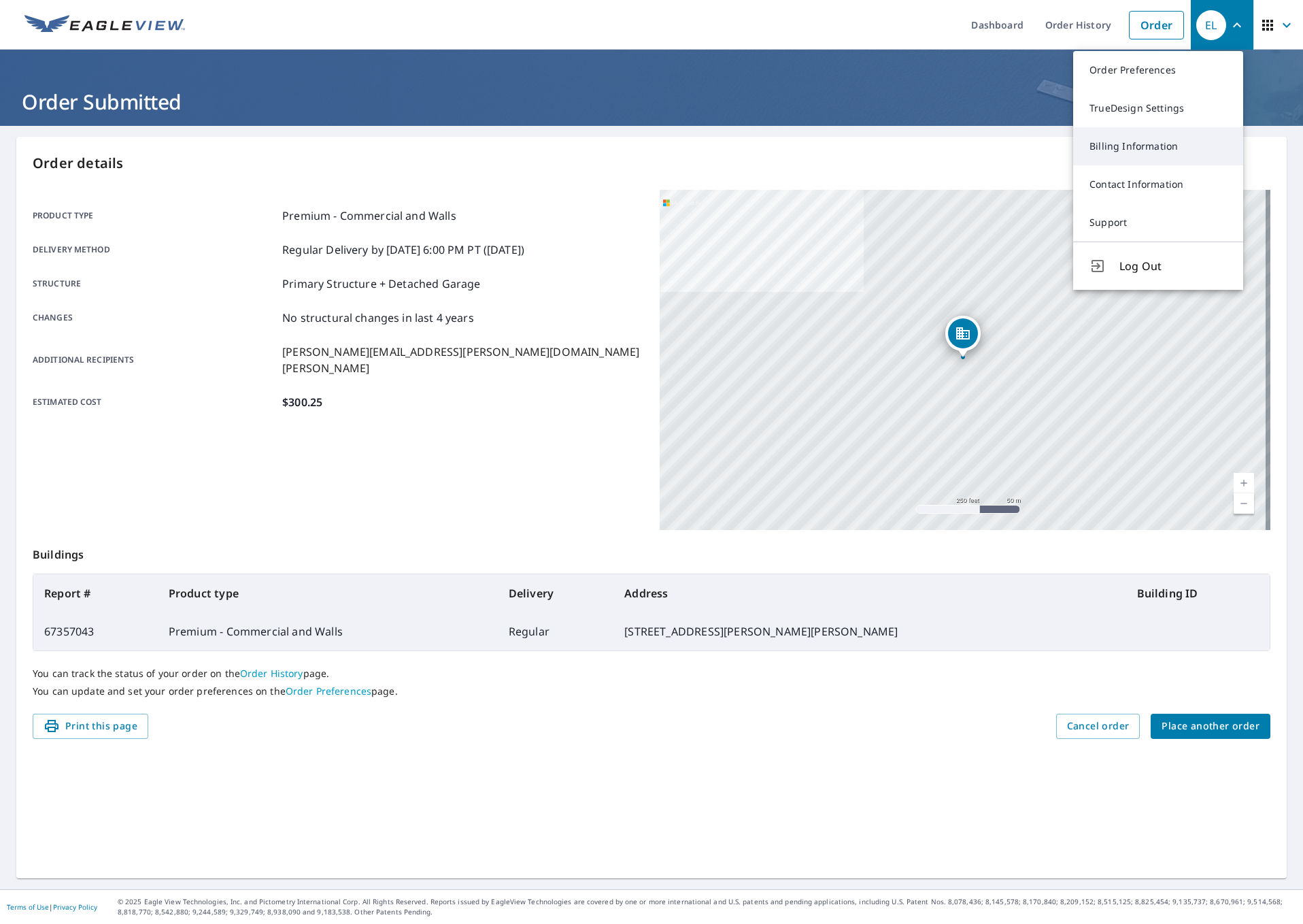
click at [1113, 149] on link "Billing Information" at bounding box center [1158, 146] width 170 height 38
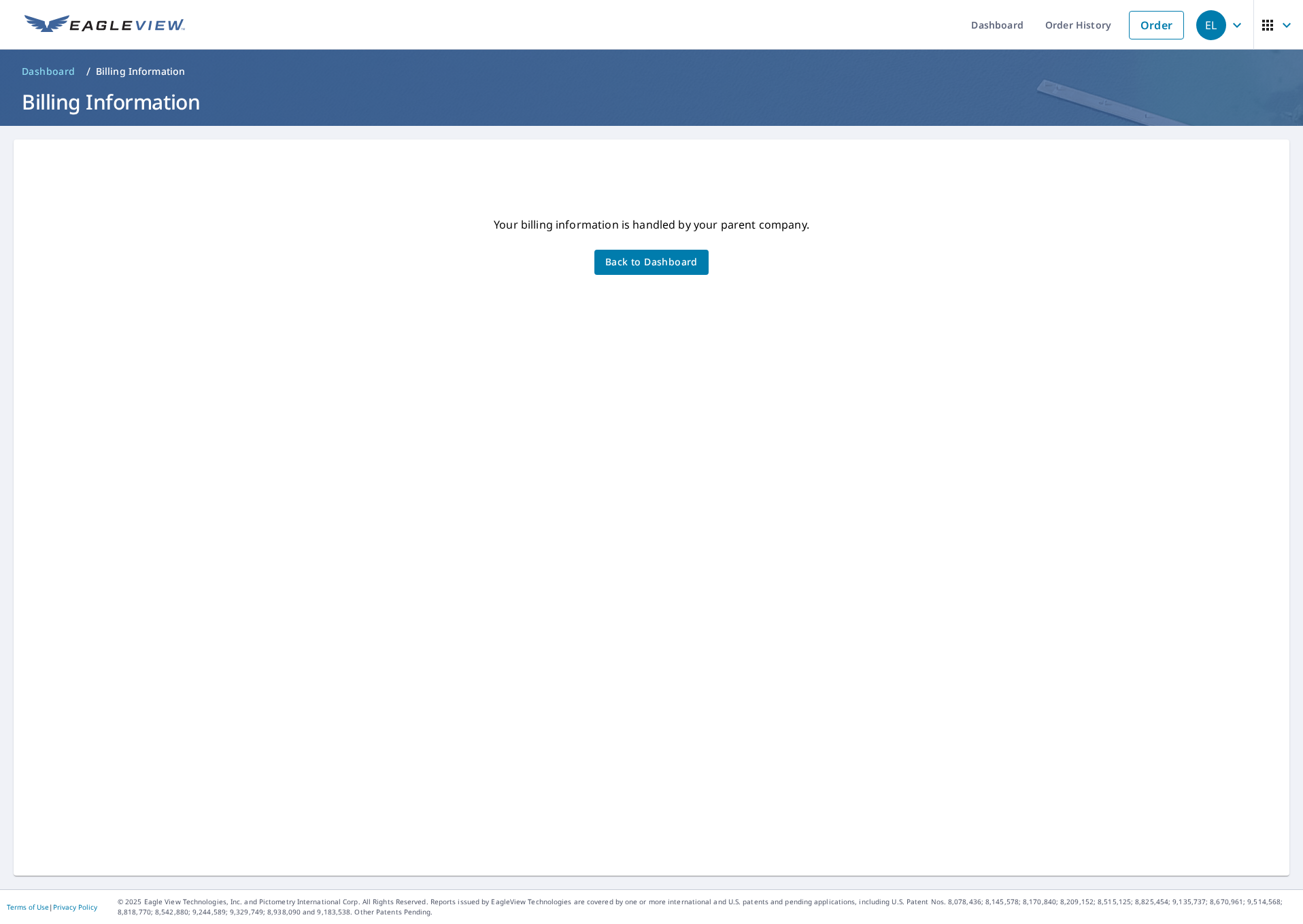
click at [638, 263] on span "Back to Dashboard" at bounding box center [651, 262] width 92 height 17
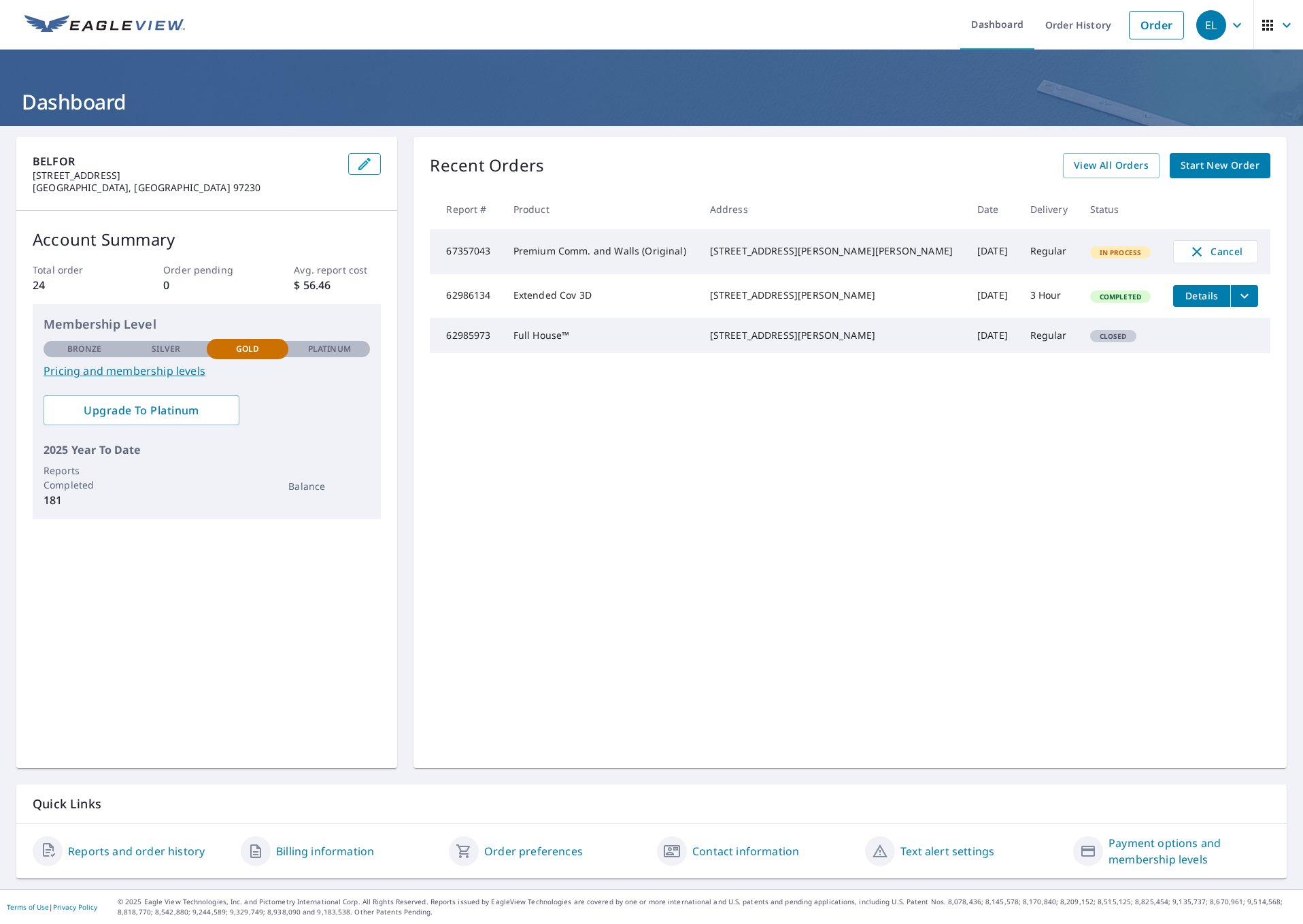
click at [363, 166] on icon "button" at bounding box center [365, 164] width 17 height 17
click at [1119, 162] on span "View All Orders" at bounding box center [1111, 165] width 75 height 17
